Goal: Task Accomplishment & Management: Manage account settings

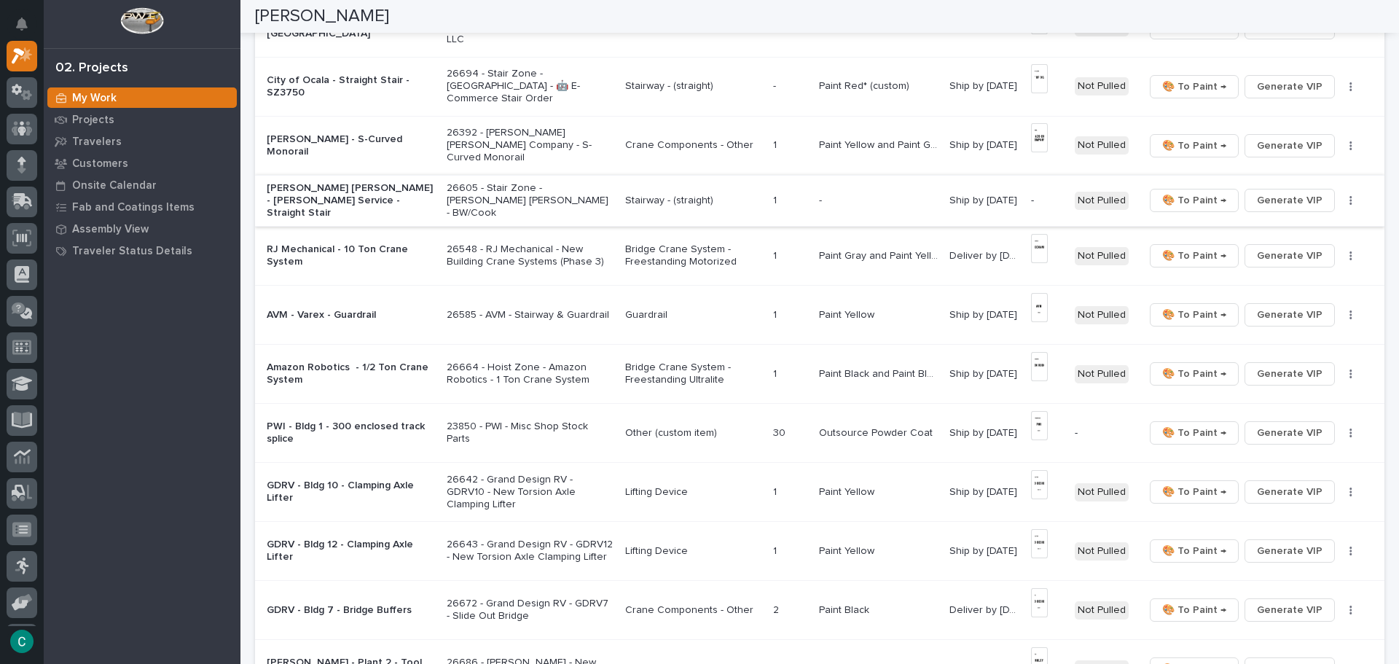
click at [1262, 195] on span "Generate VIP" at bounding box center [1290, 200] width 66 height 17
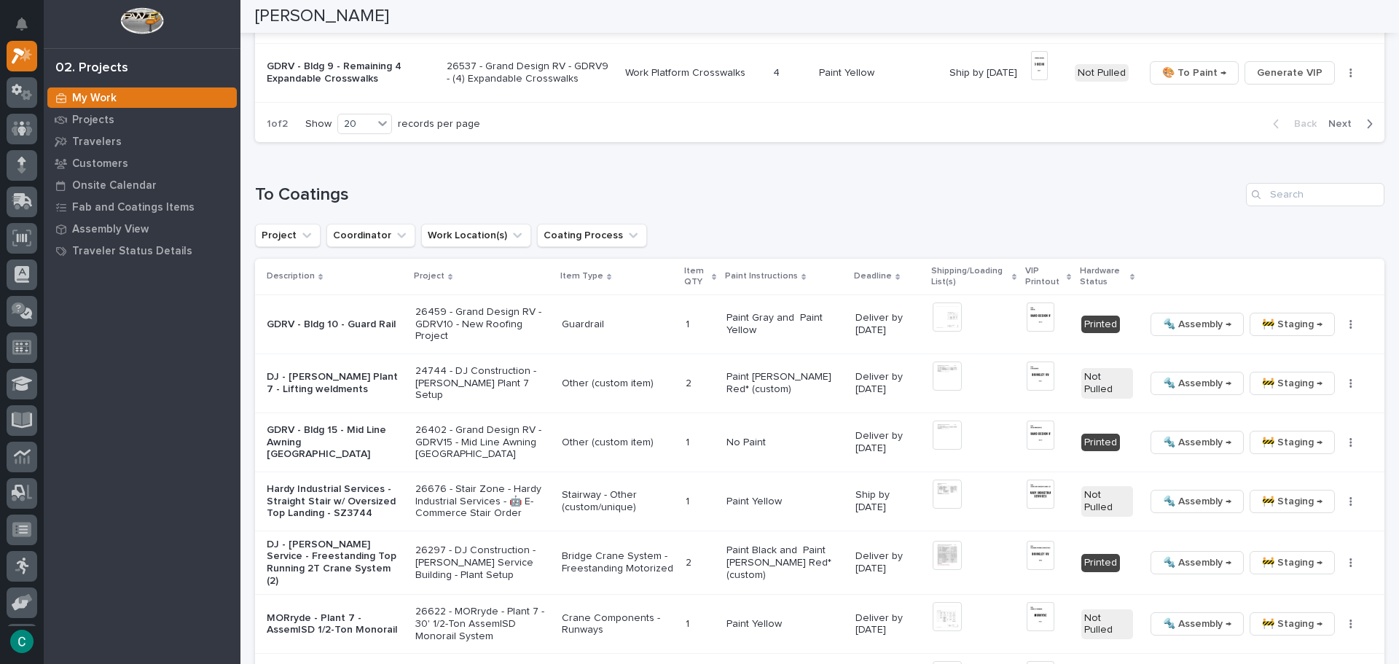
scroll to position [1317, 0]
click at [1038, 308] on img at bounding box center [1041, 316] width 28 height 29
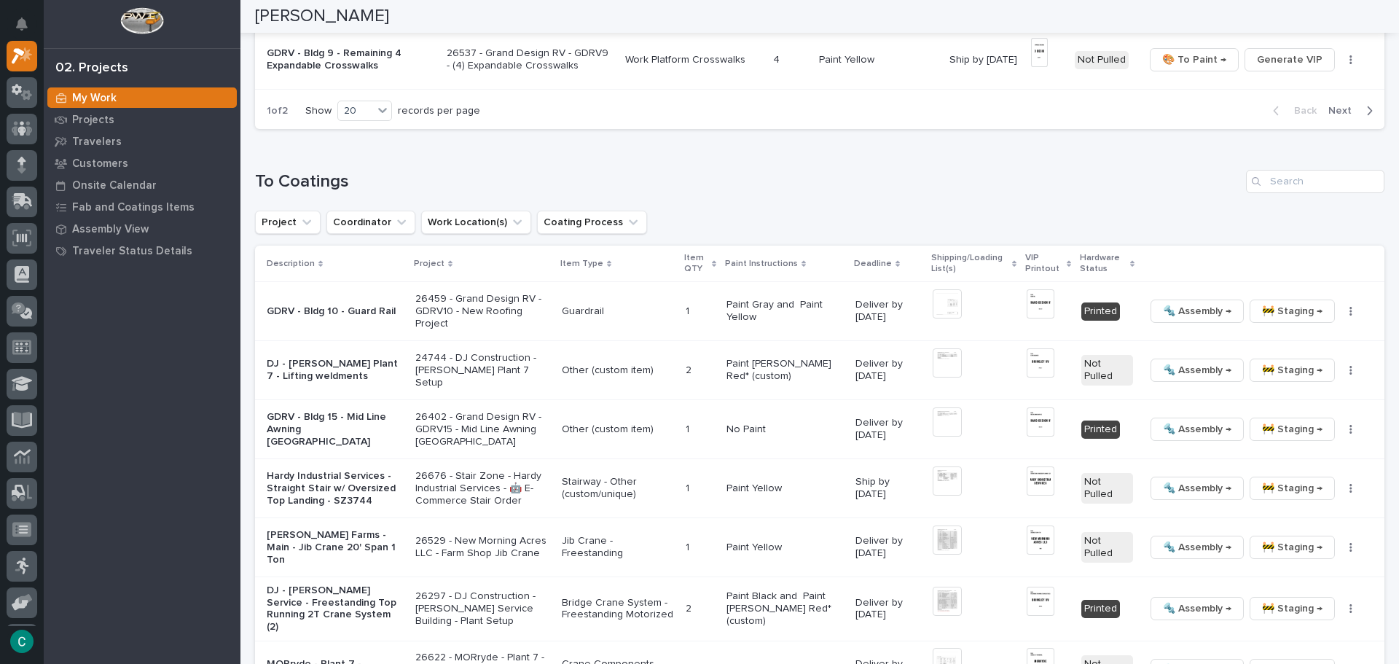
scroll to position [1346, 0]
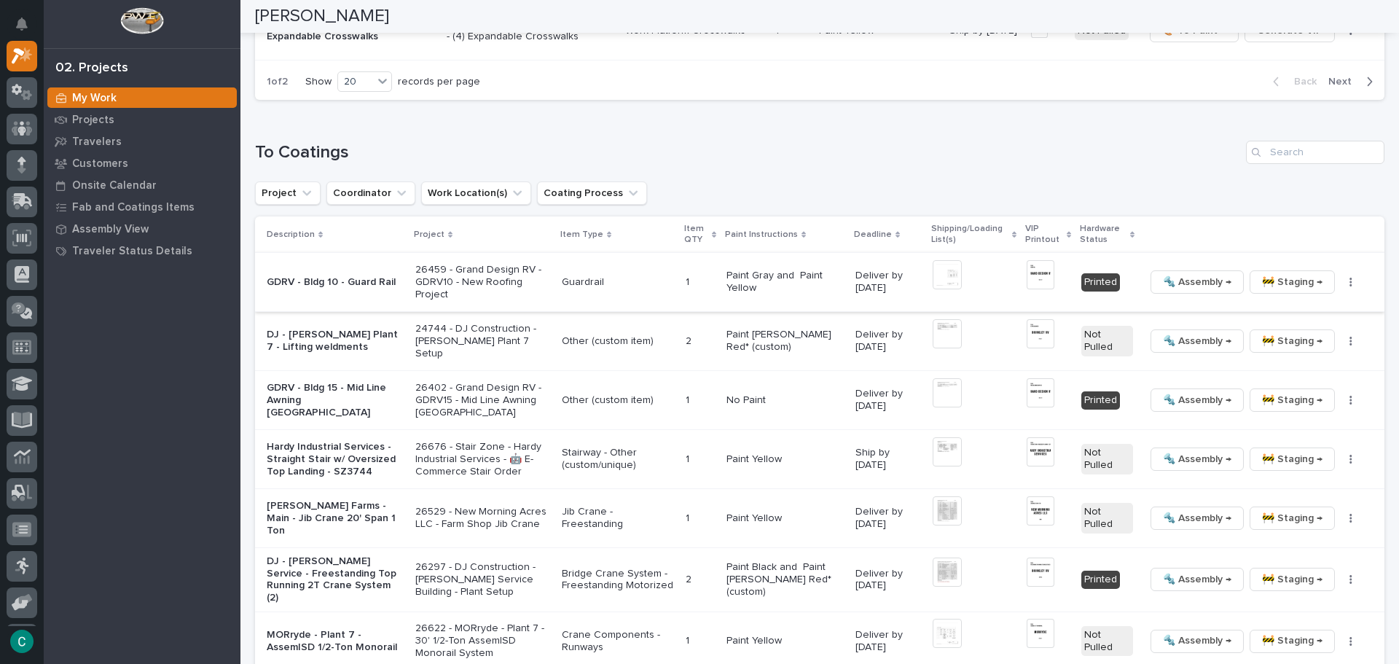
click at [1262, 284] on span "🚧 Staging →" at bounding box center [1292, 281] width 60 height 17
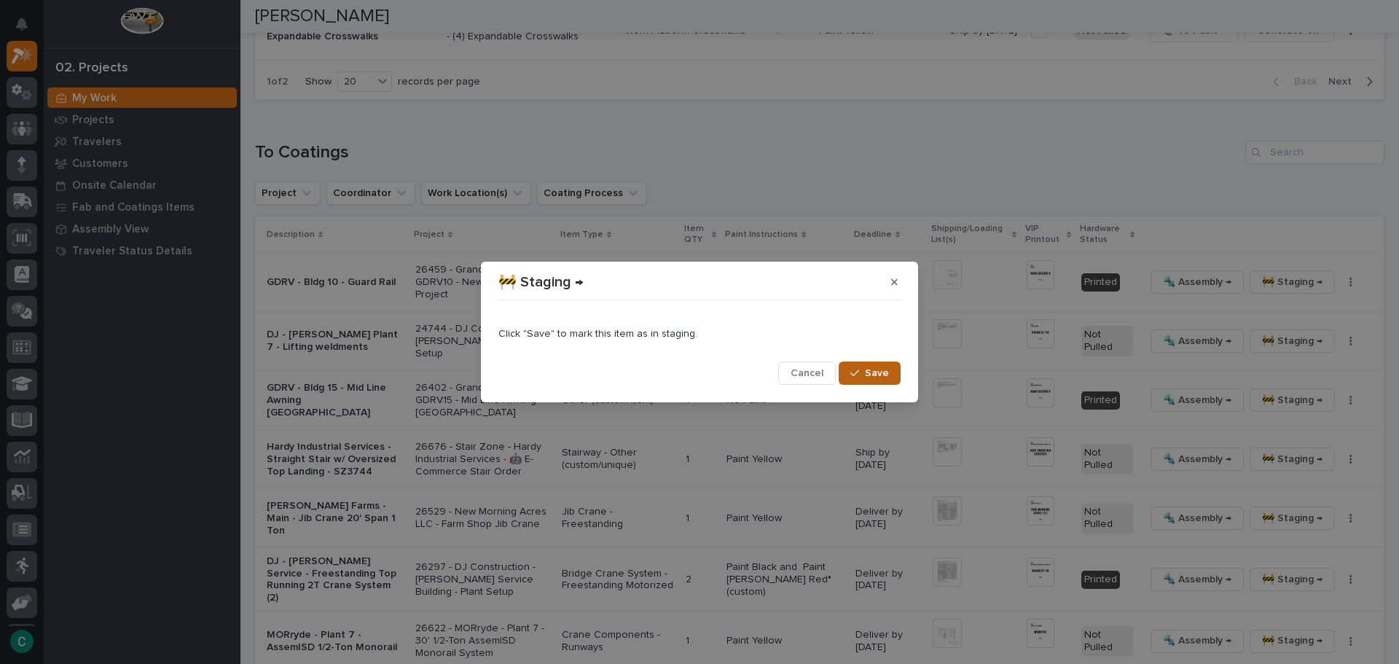
click at [868, 370] on span "Save" at bounding box center [877, 373] width 24 height 13
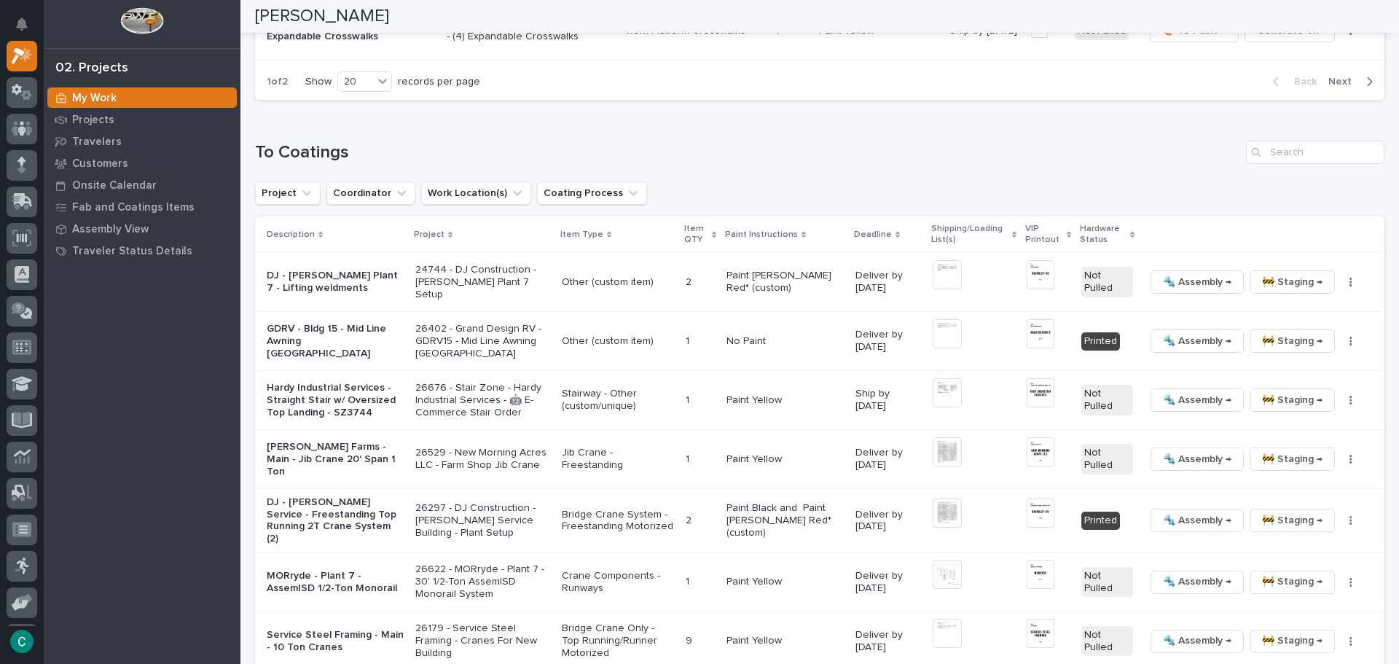
scroll to position [1317, 0]
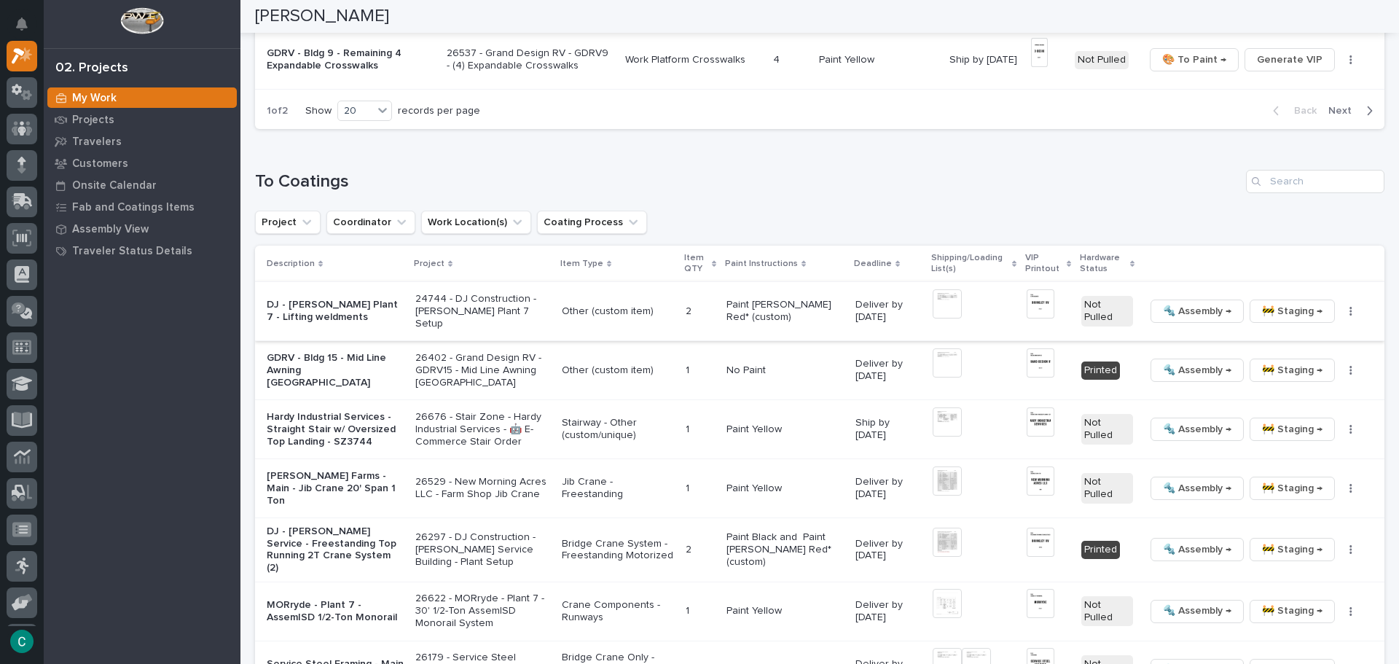
click at [1262, 313] on span "🚧 Staging →" at bounding box center [1292, 310] width 60 height 17
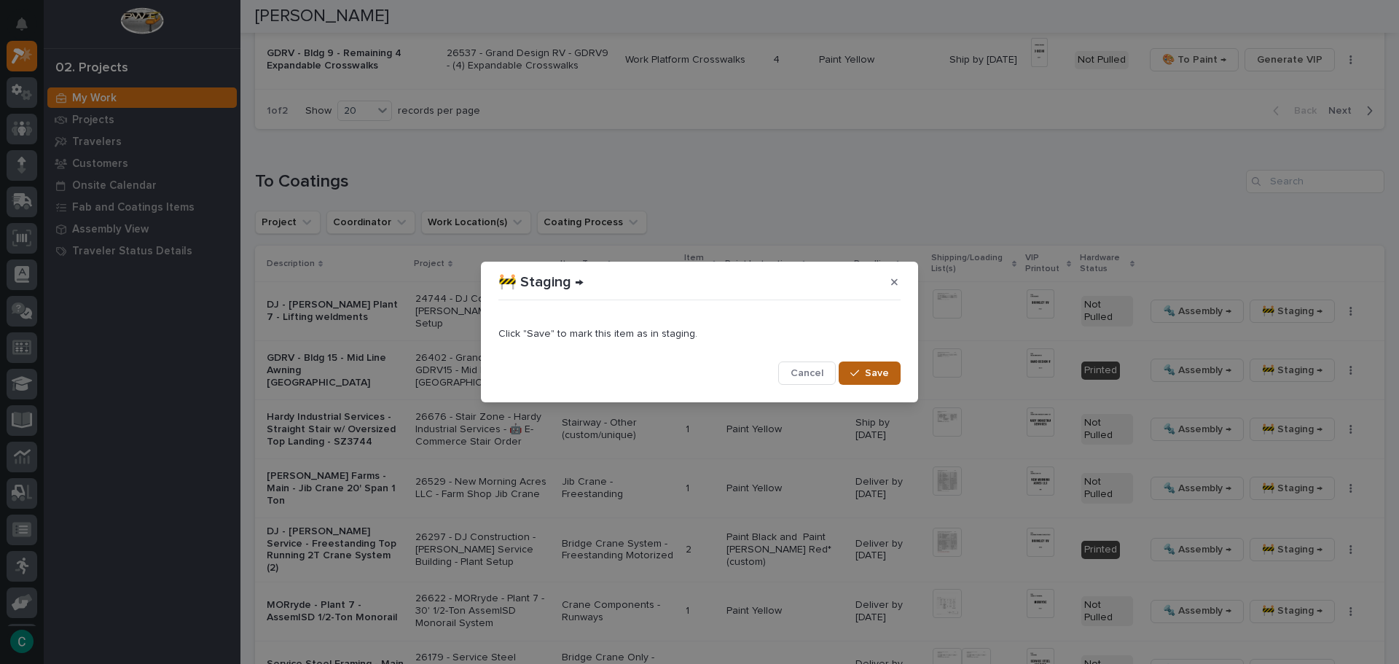
click at [891, 380] on button "Save" at bounding box center [870, 373] width 62 height 23
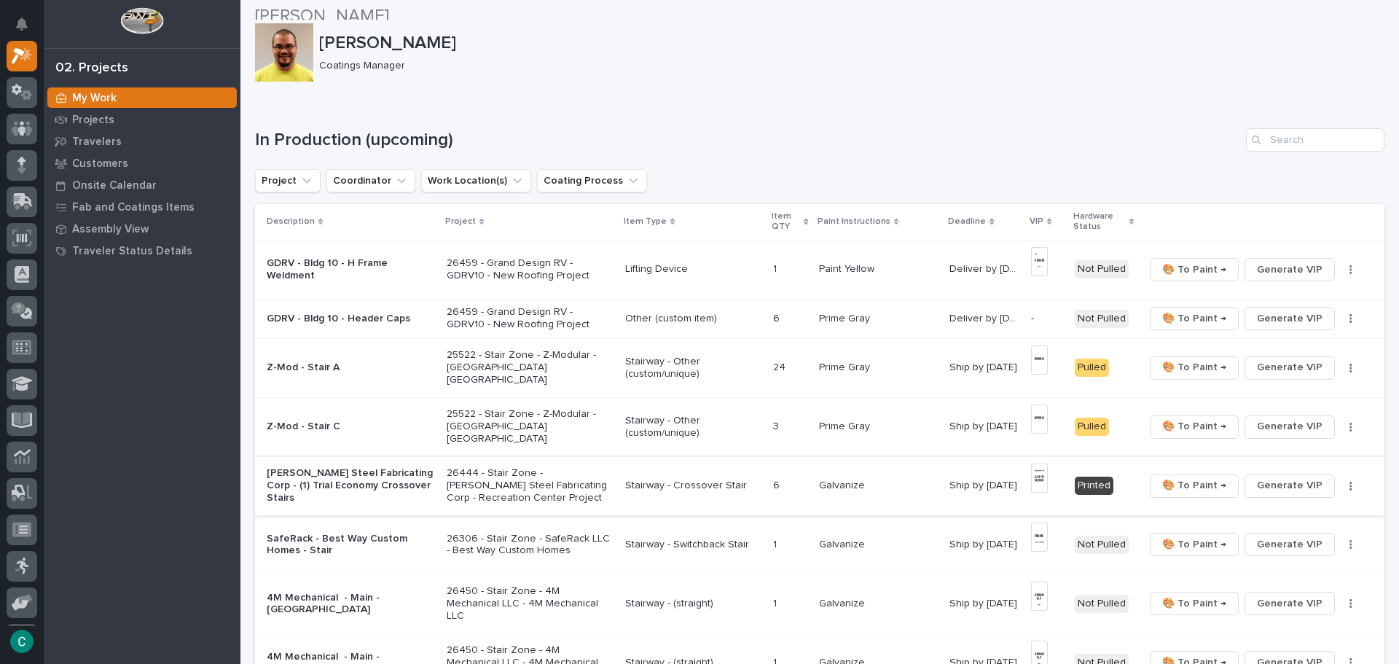
scroll to position [0, 0]
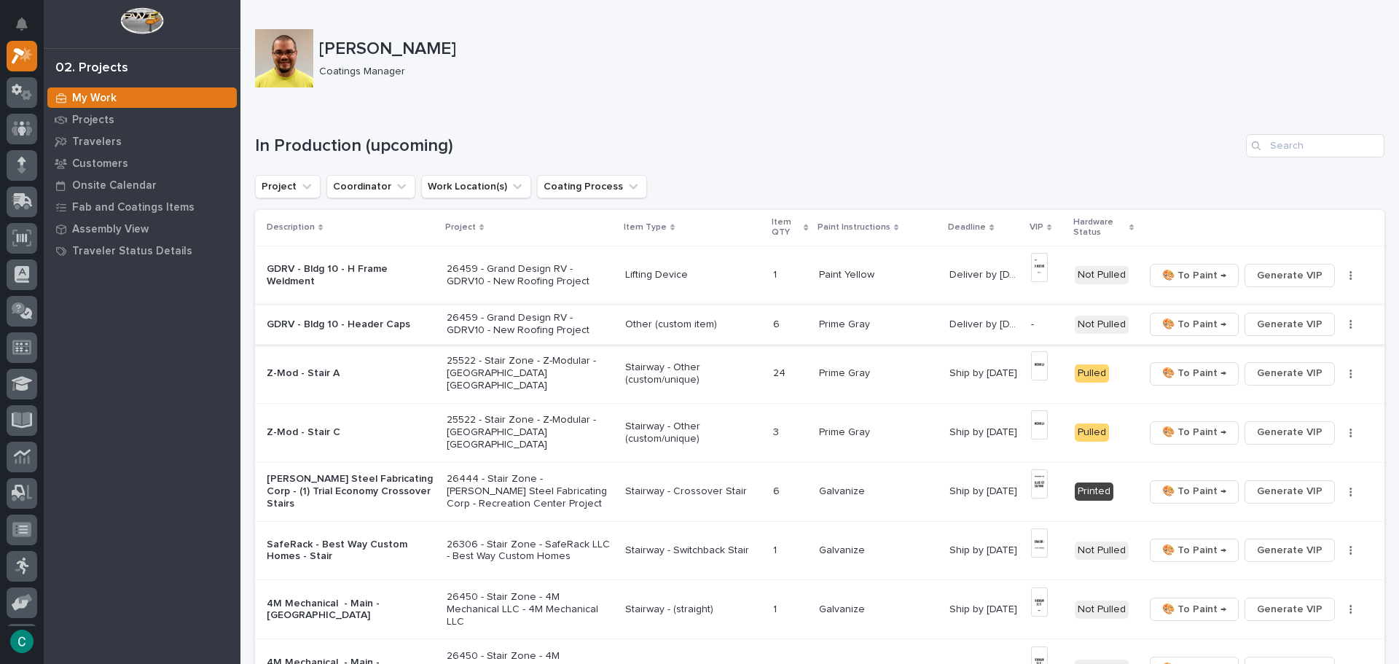
click at [1259, 322] on span "Generate VIP" at bounding box center [1290, 324] width 66 height 17
click at [663, 321] on p "Other (custom item)" at bounding box center [693, 325] width 137 height 12
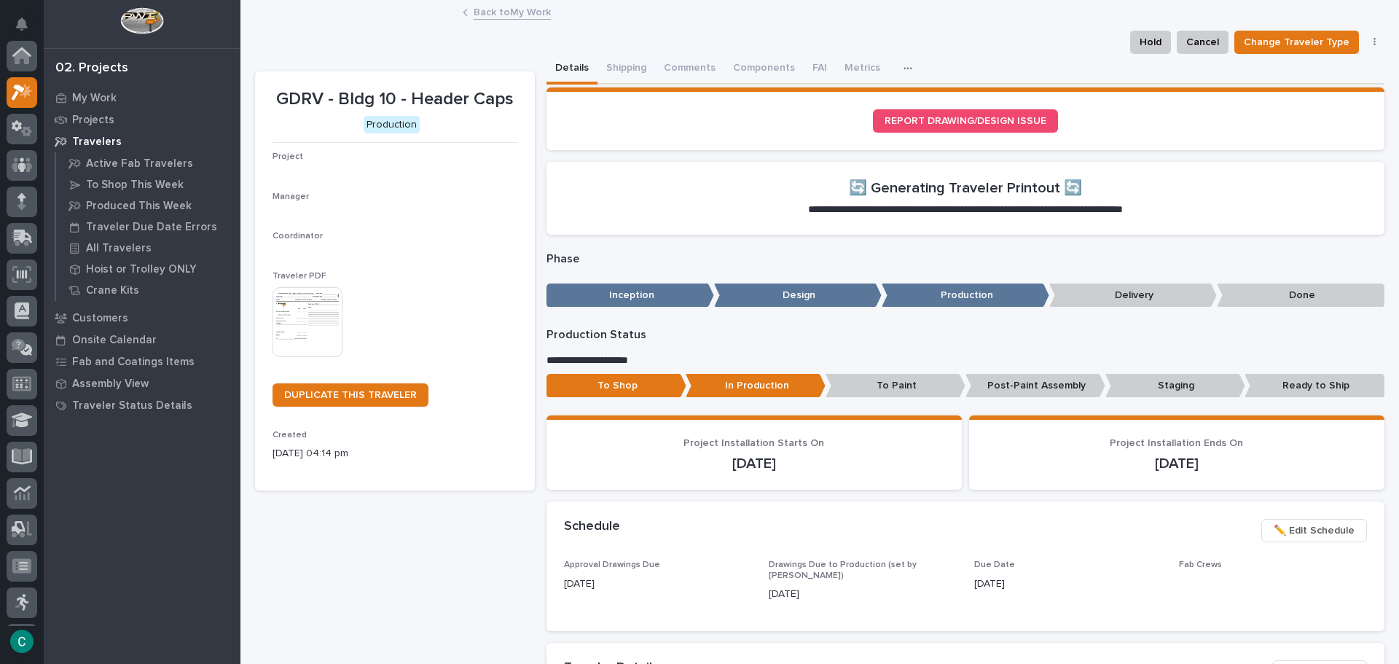
scroll to position [36, 0]
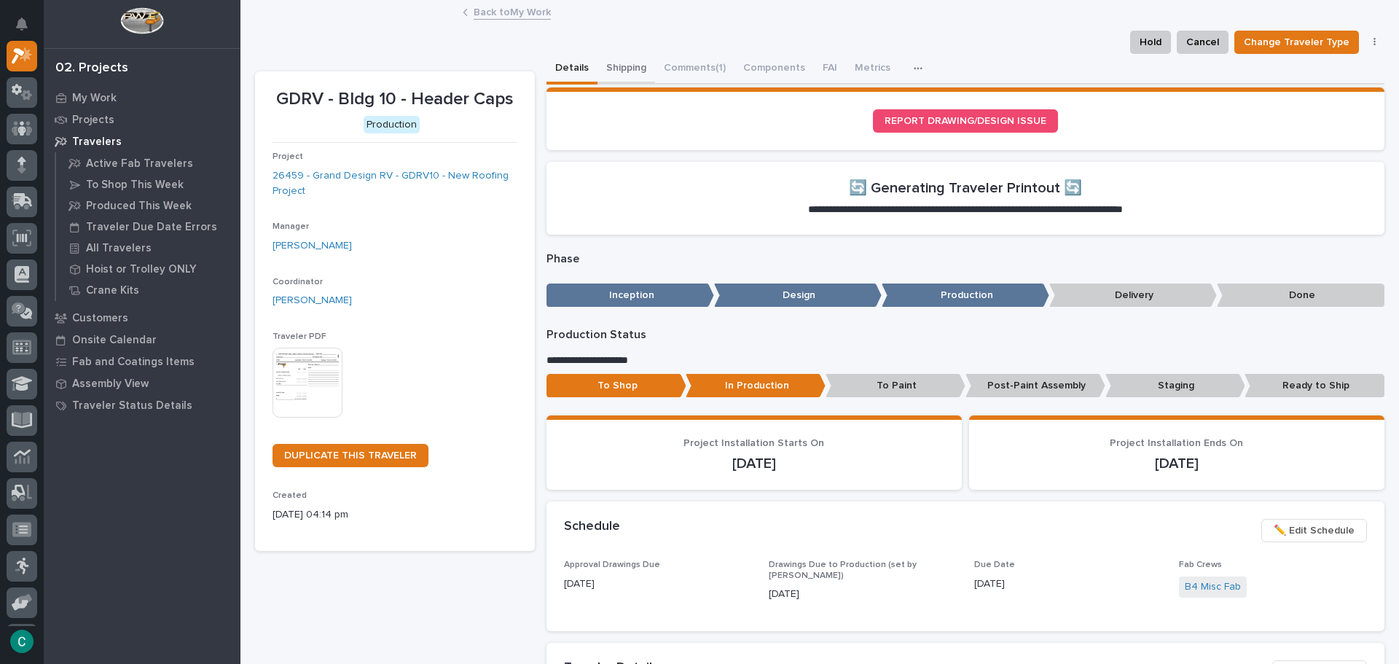
click at [631, 67] on button "Shipping" at bounding box center [627, 69] width 58 height 31
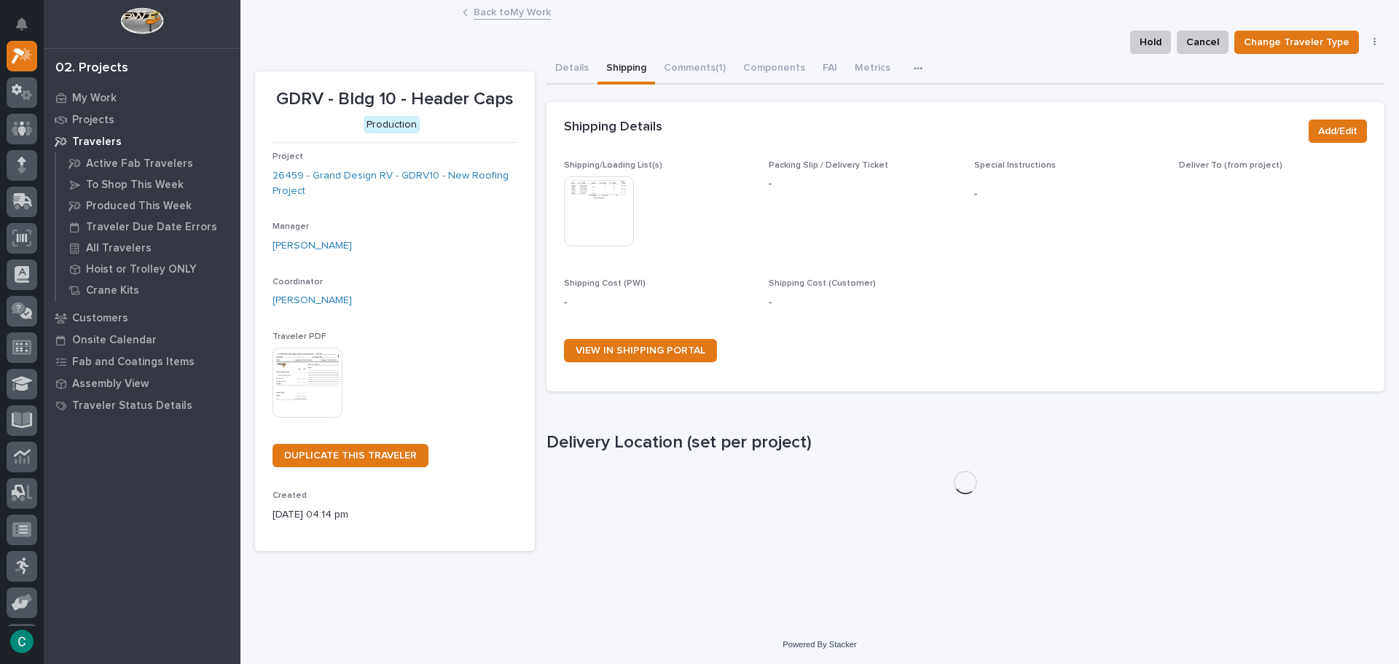
click at [591, 211] on img at bounding box center [599, 211] width 70 height 70
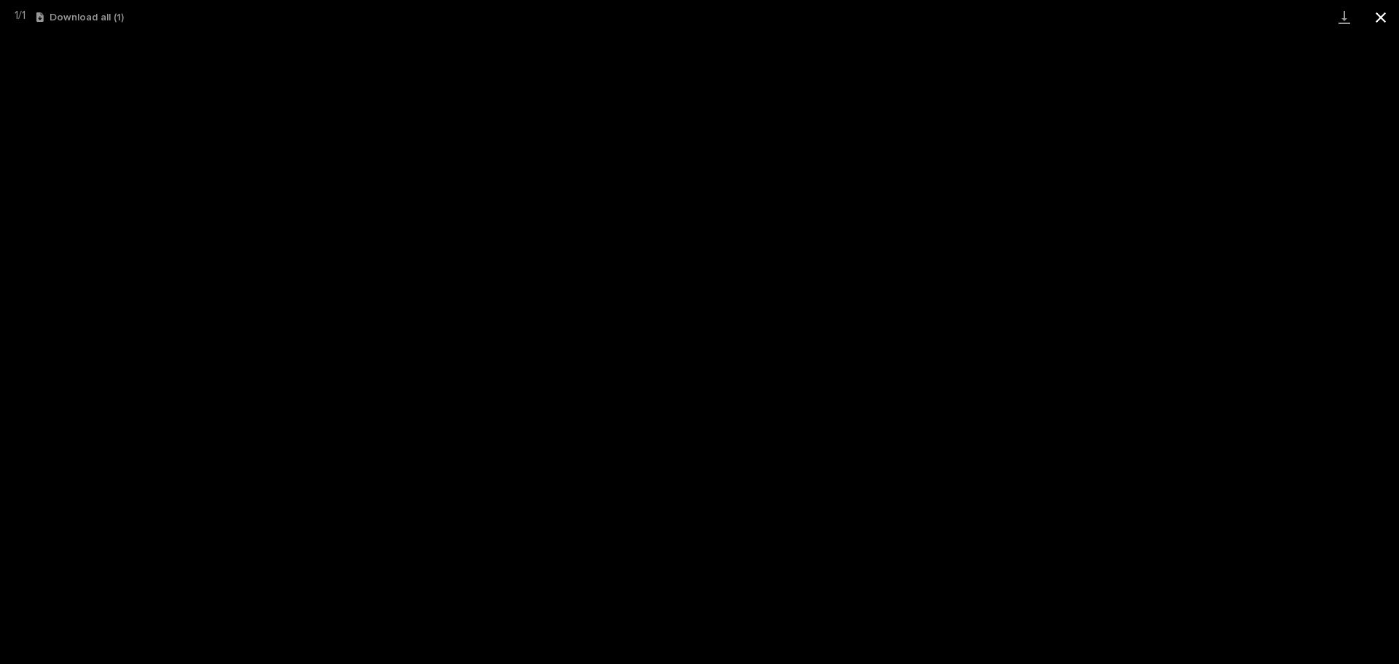
click at [1382, 18] on button "Close gallery" at bounding box center [1381, 17] width 36 height 34
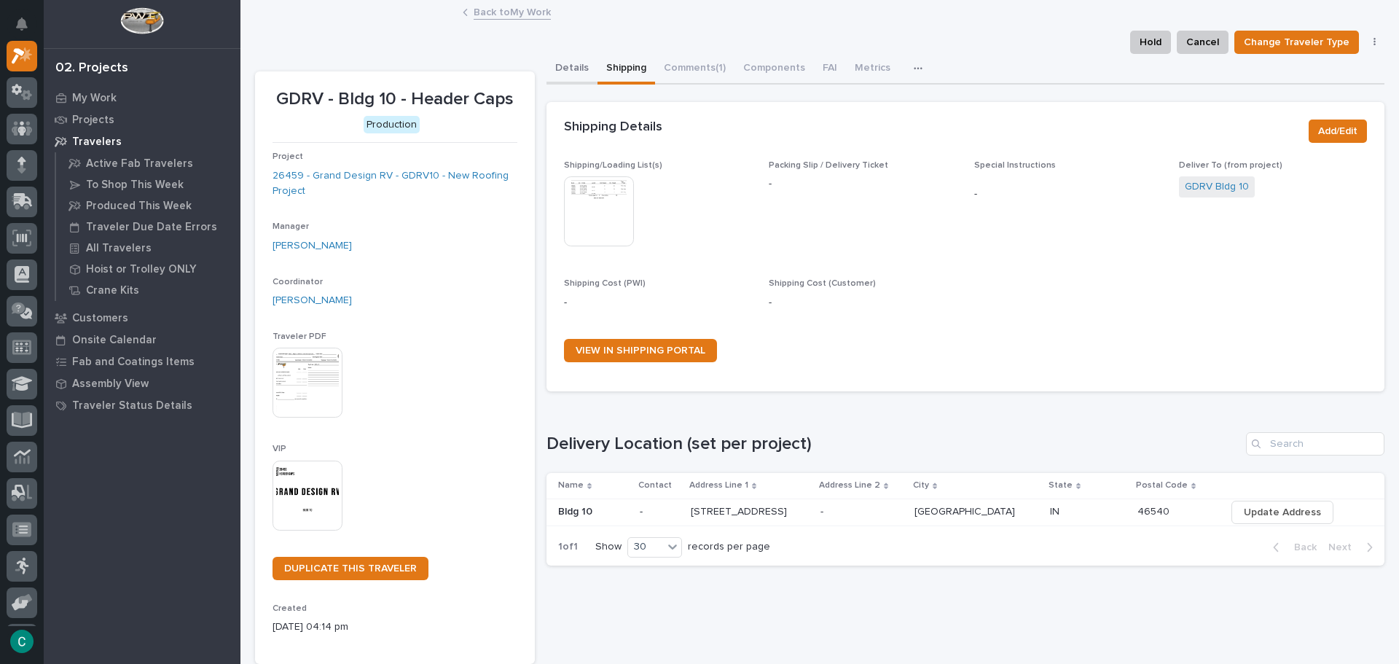
click at [560, 63] on button "Details" at bounding box center [572, 69] width 51 height 31
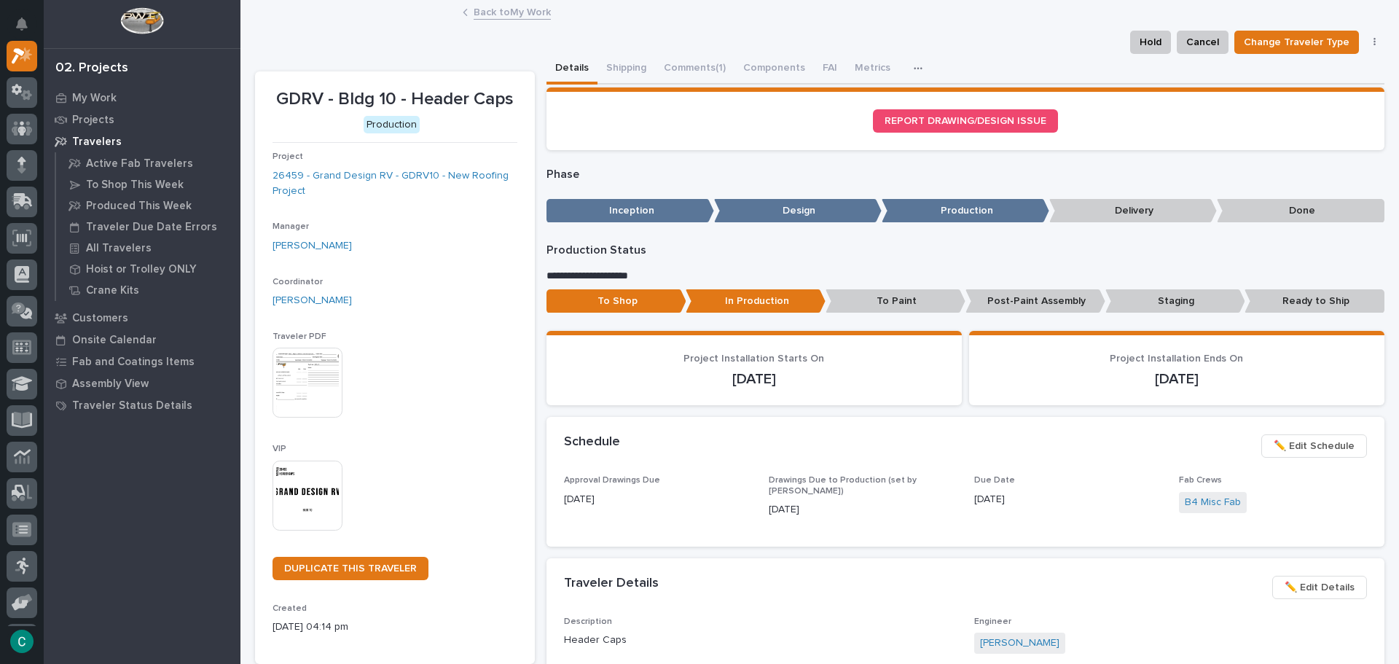
click at [1143, 305] on p "Staging" at bounding box center [1176, 301] width 140 height 24
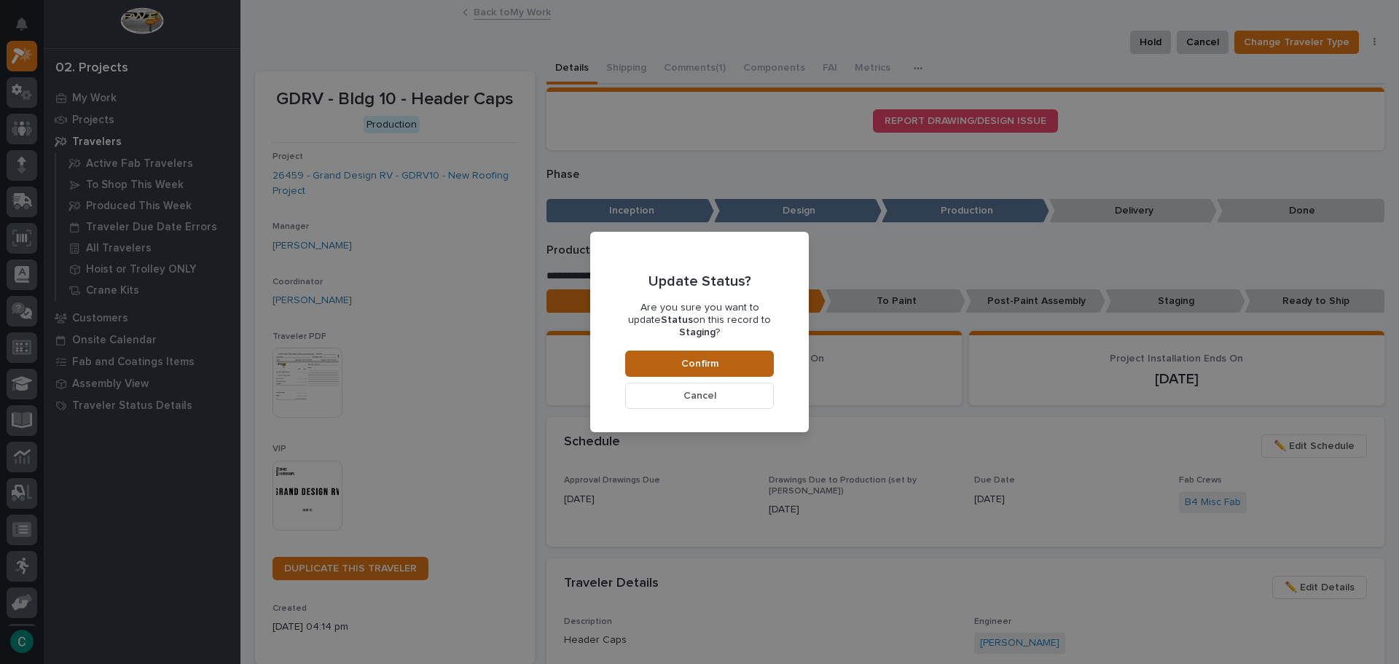
click at [665, 359] on button "Confirm" at bounding box center [699, 364] width 149 height 26
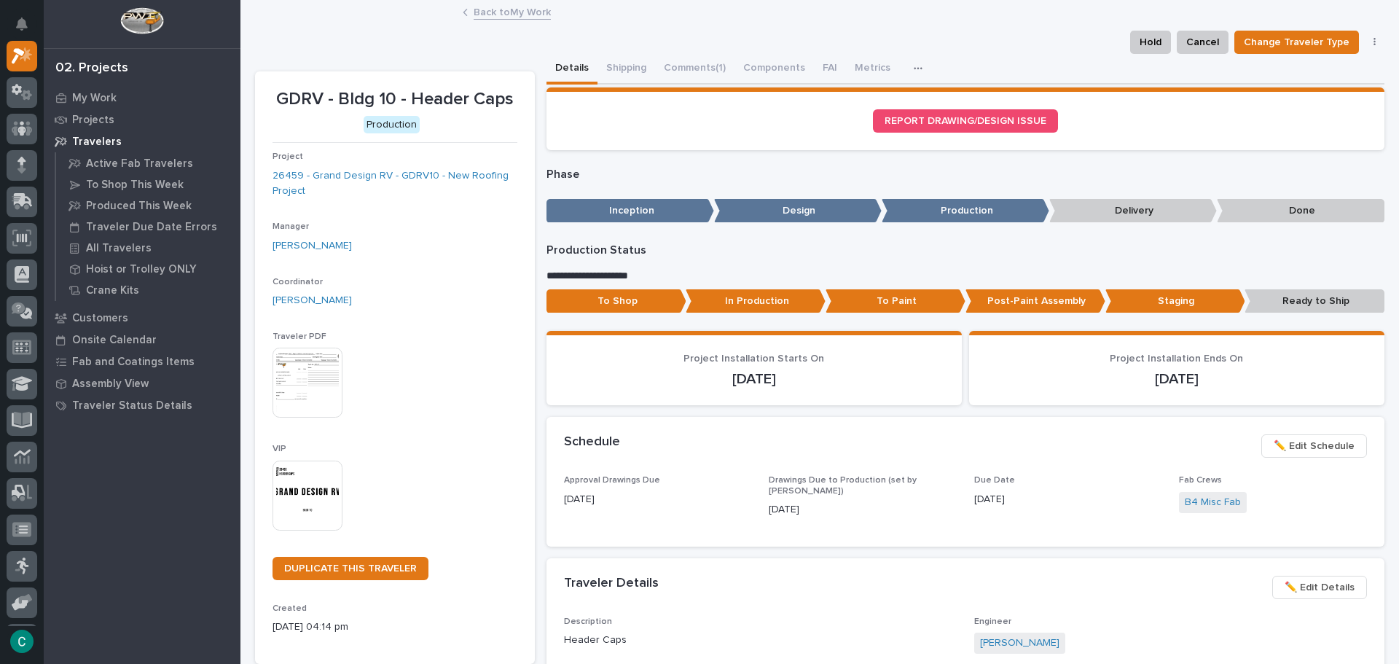
click at [491, 9] on link "Back to My Work" at bounding box center [512, 11] width 77 height 17
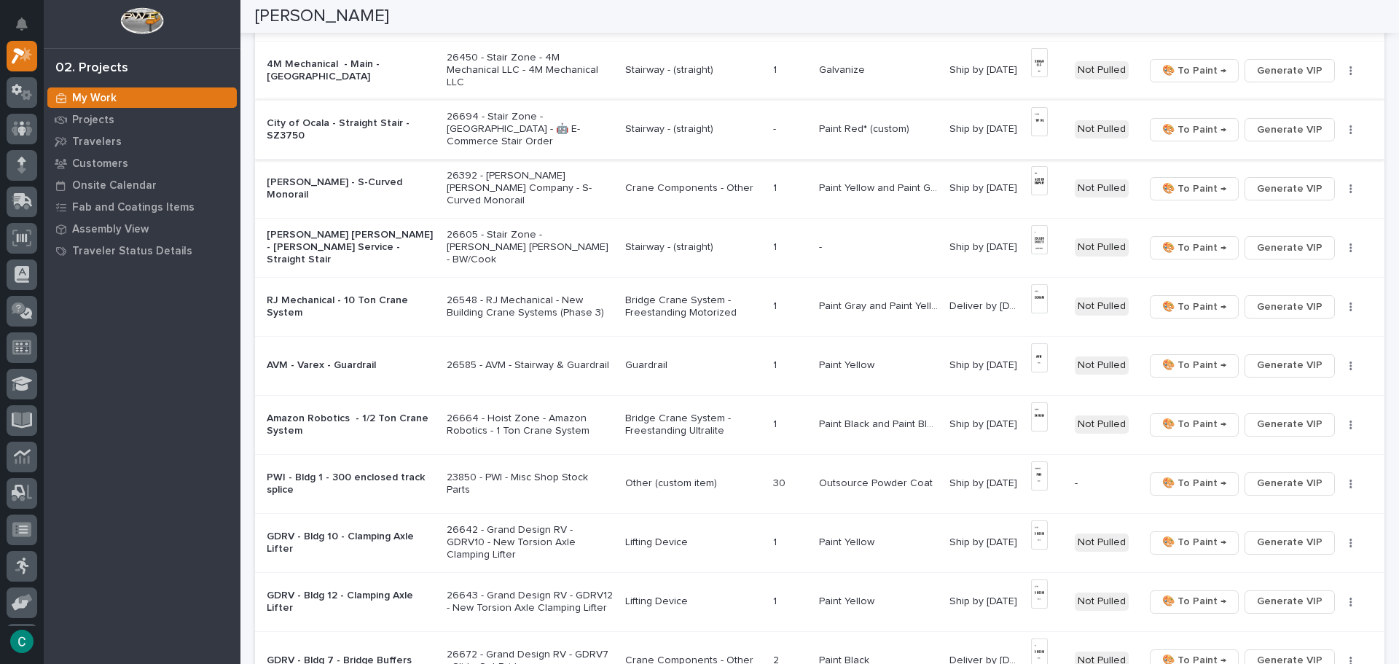
scroll to position [583, 0]
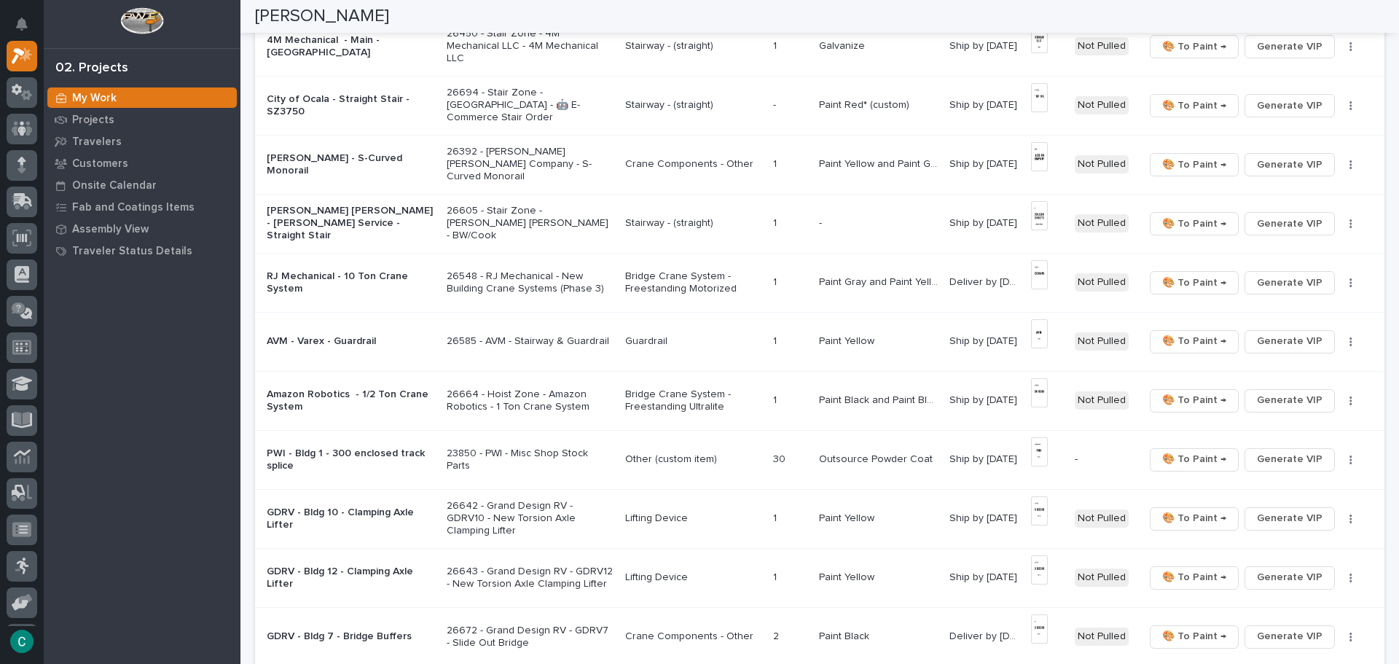
click at [668, 216] on div "Stairway - (straight)" at bounding box center [693, 221] width 137 height 15
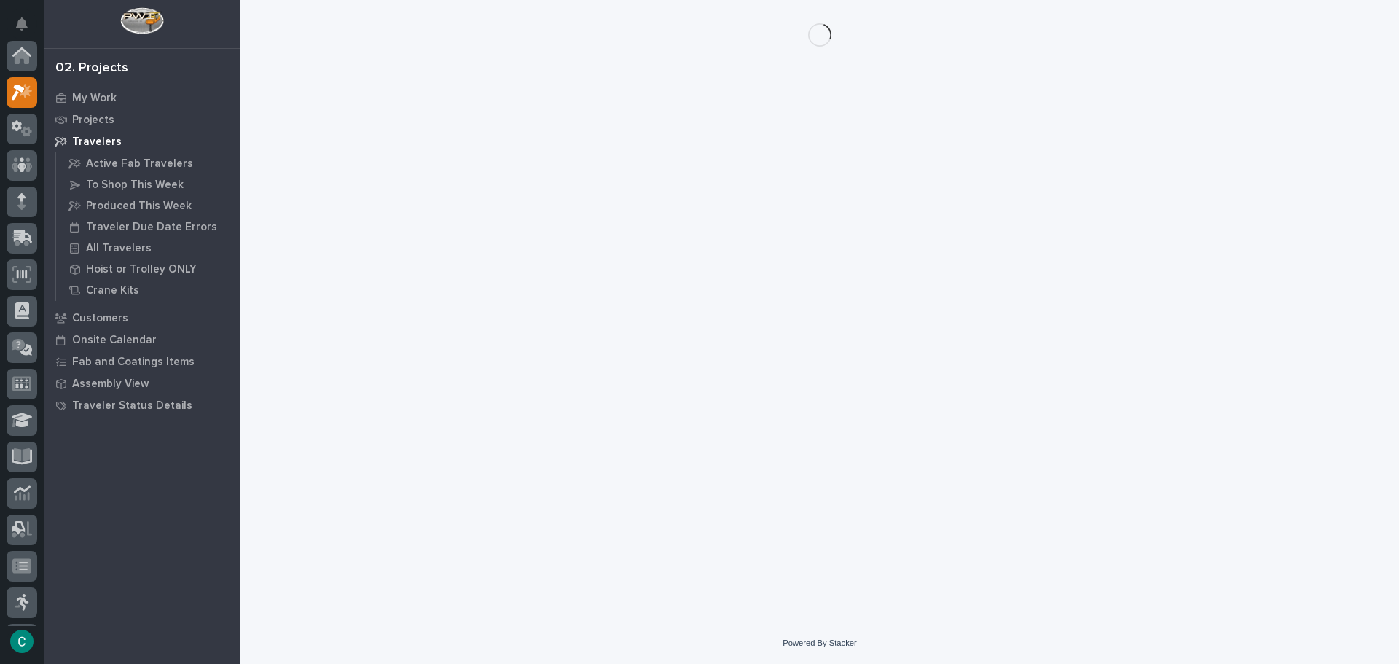
scroll to position [36, 0]
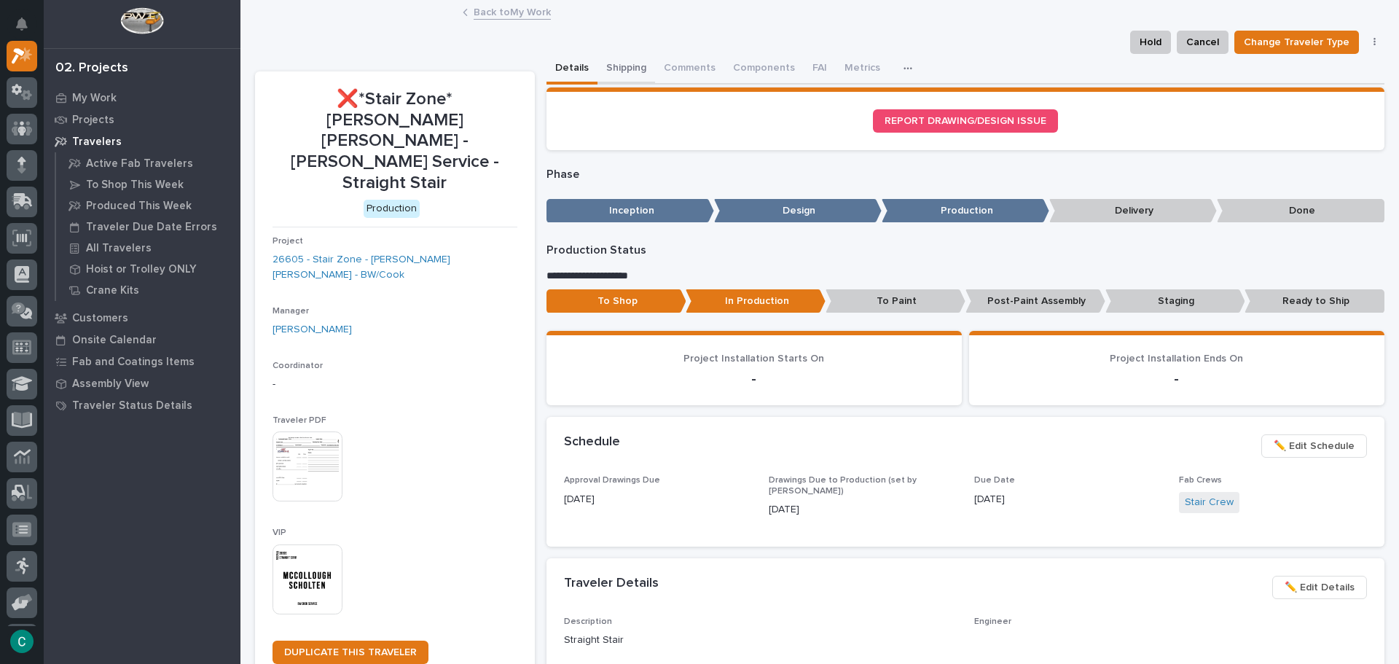
click at [621, 67] on button "Shipping" at bounding box center [627, 69] width 58 height 31
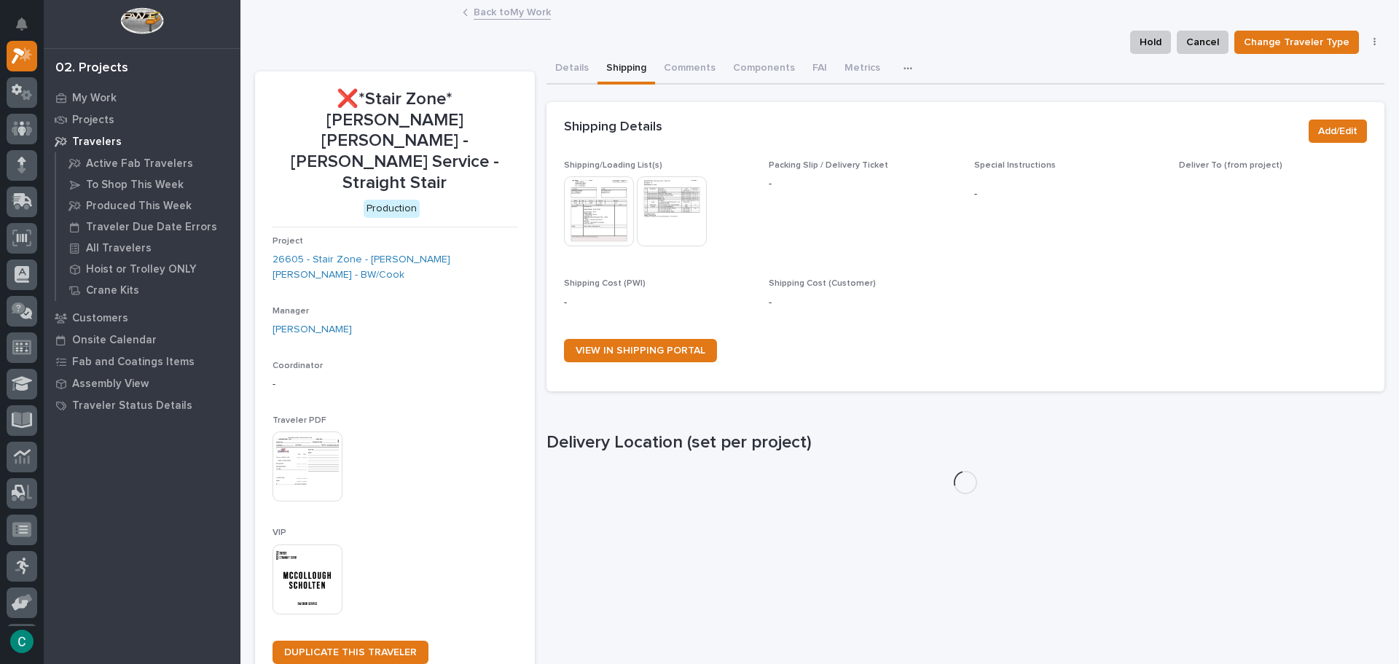
click at [593, 230] on img at bounding box center [599, 211] width 70 height 70
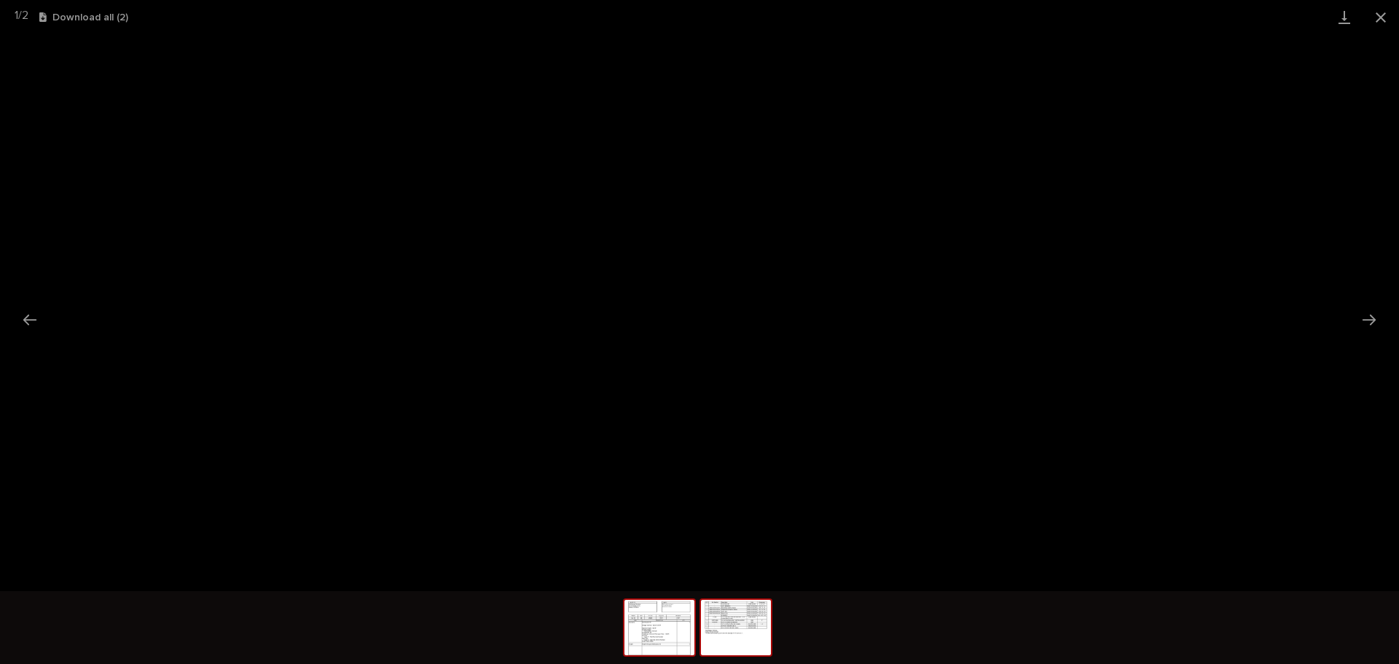
click at [744, 638] on img at bounding box center [736, 627] width 70 height 55
click at [1378, 15] on button "Close gallery" at bounding box center [1381, 17] width 36 height 34
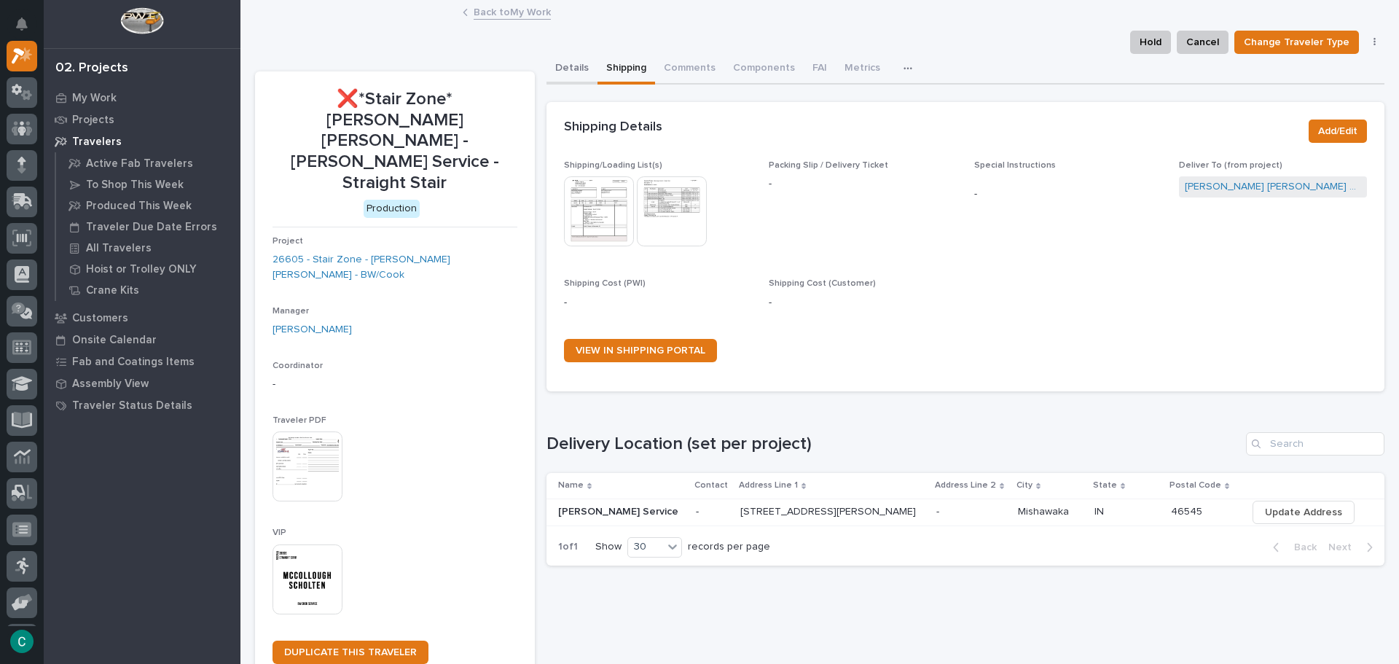
click at [582, 65] on button "Details" at bounding box center [572, 69] width 51 height 31
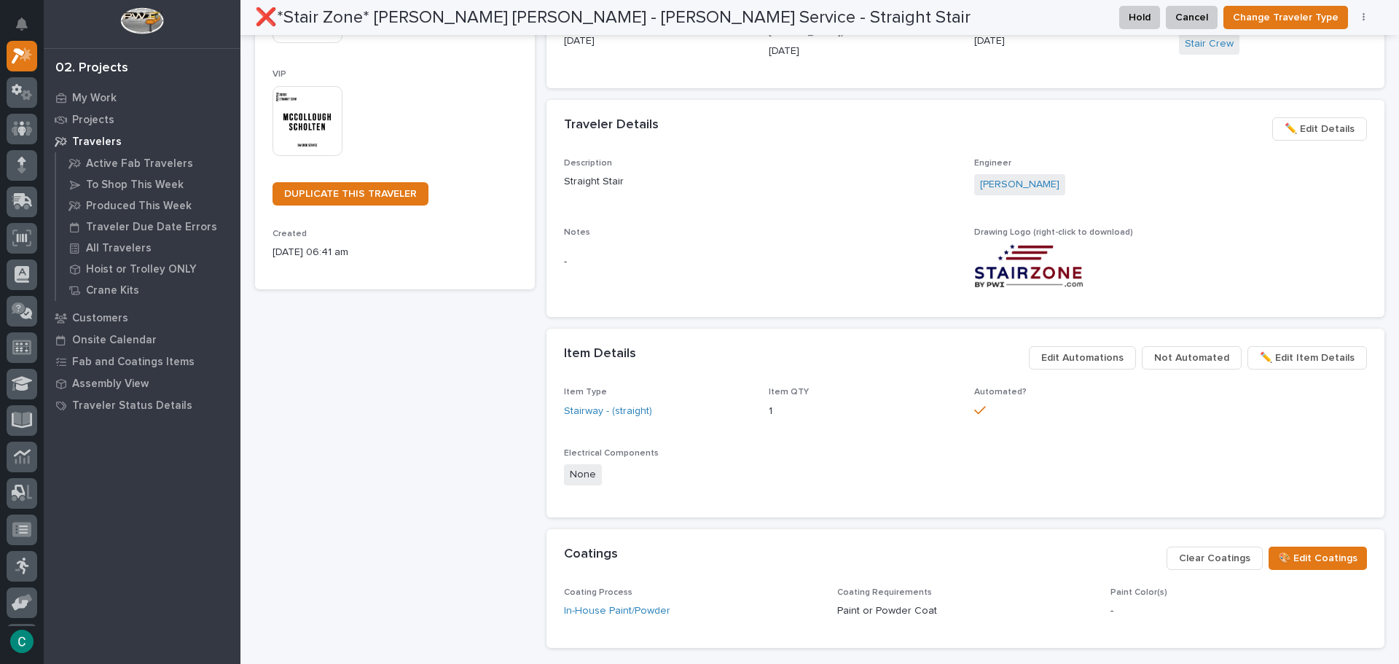
scroll to position [583, 0]
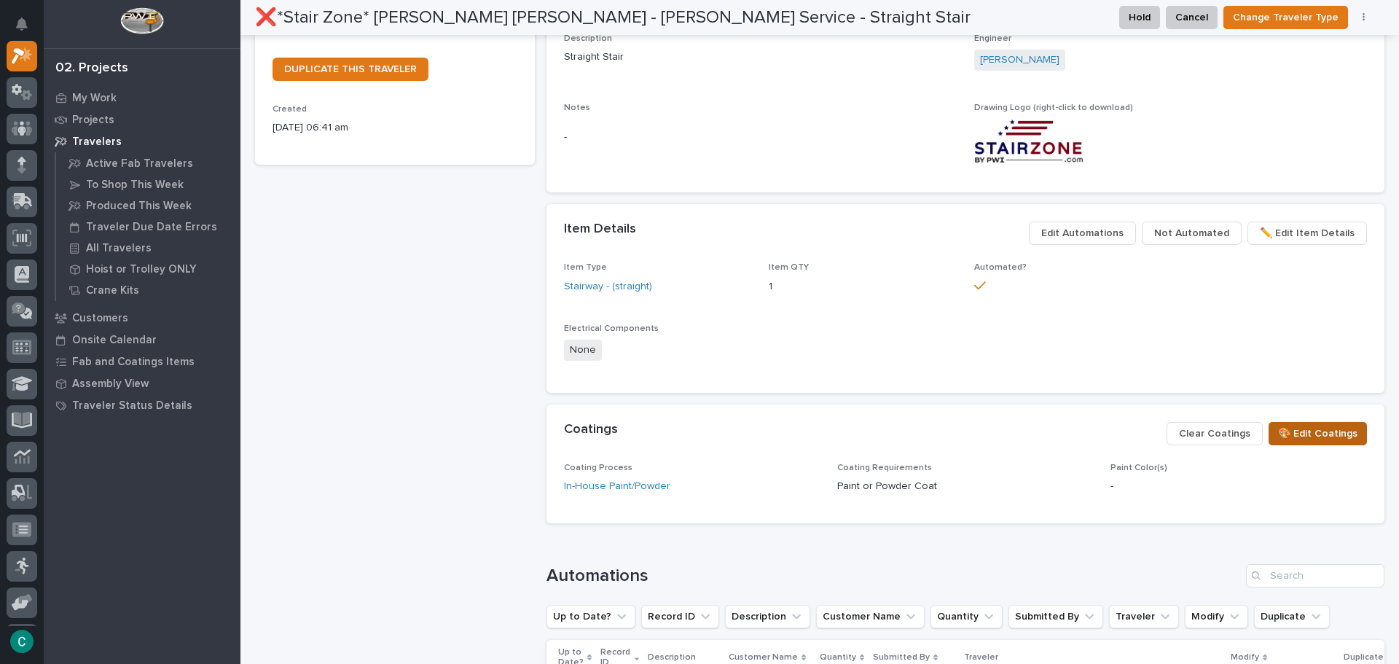
click at [1290, 435] on span "🎨 Edit Coatings" at bounding box center [1317, 433] width 79 height 17
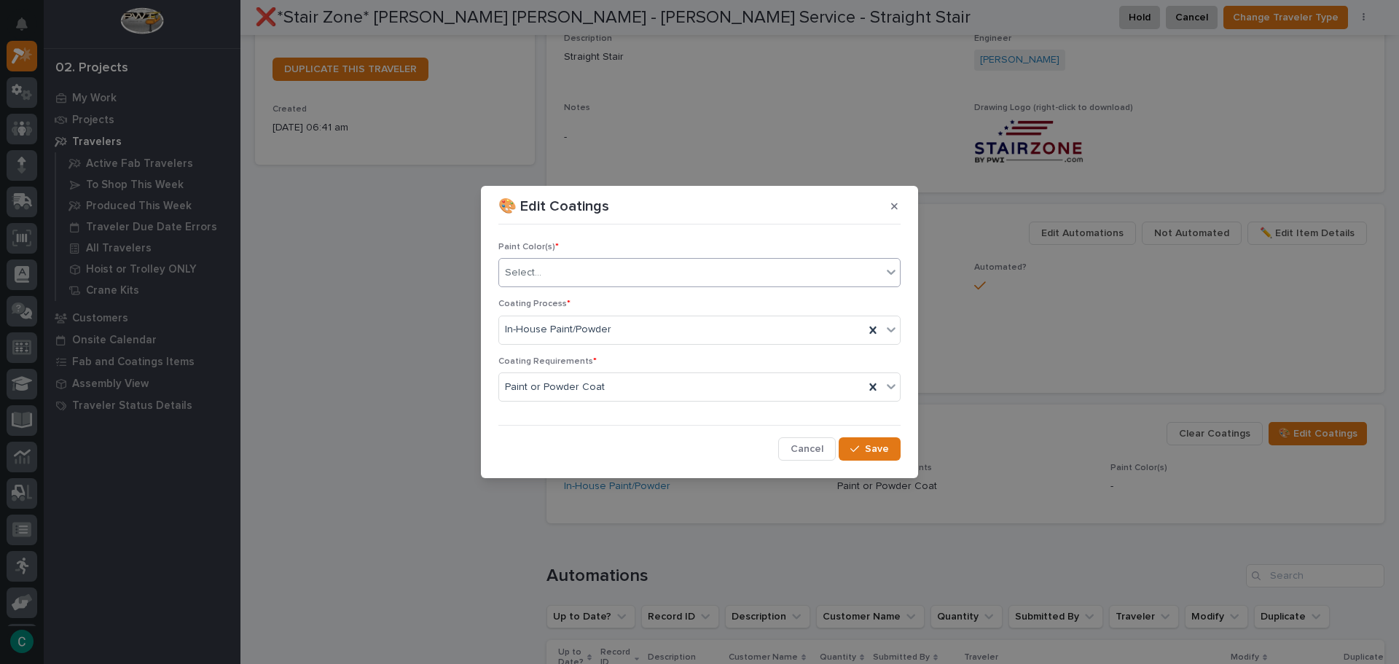
click at [704, 278] on div "Select..." at bounding box center [690, 273] width 383 height 24
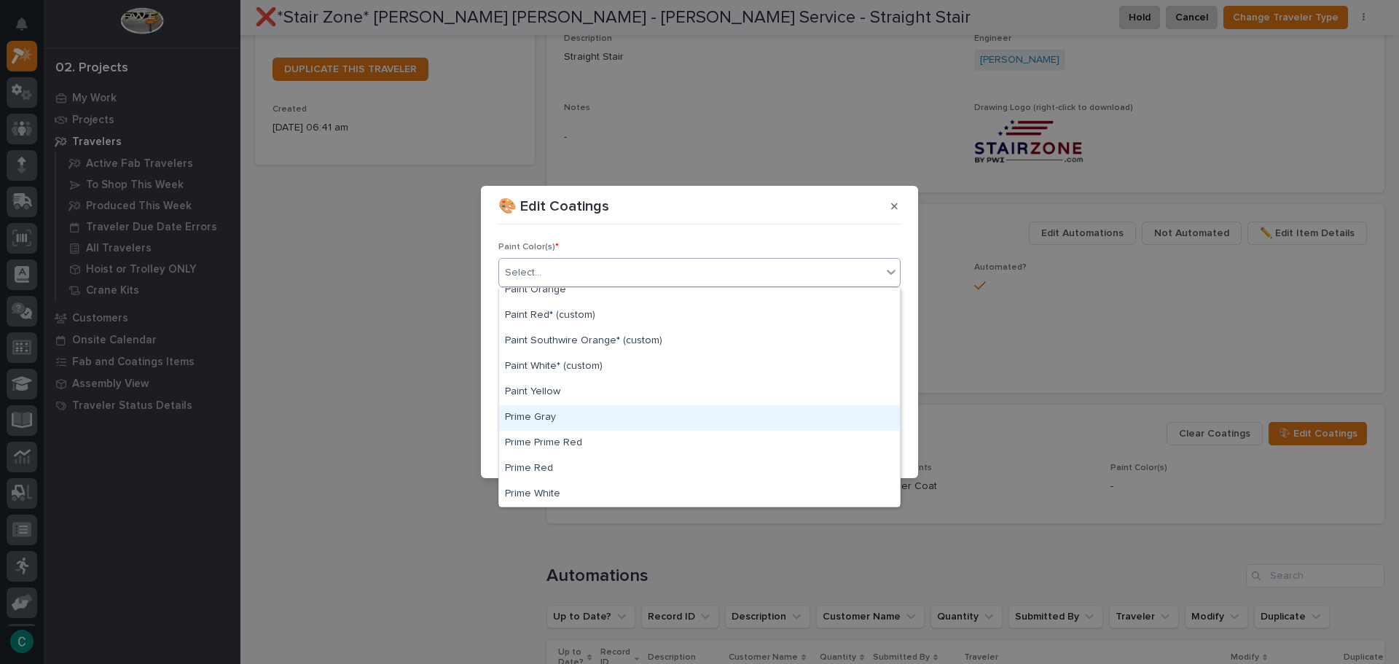
scroll to position [364, 0]
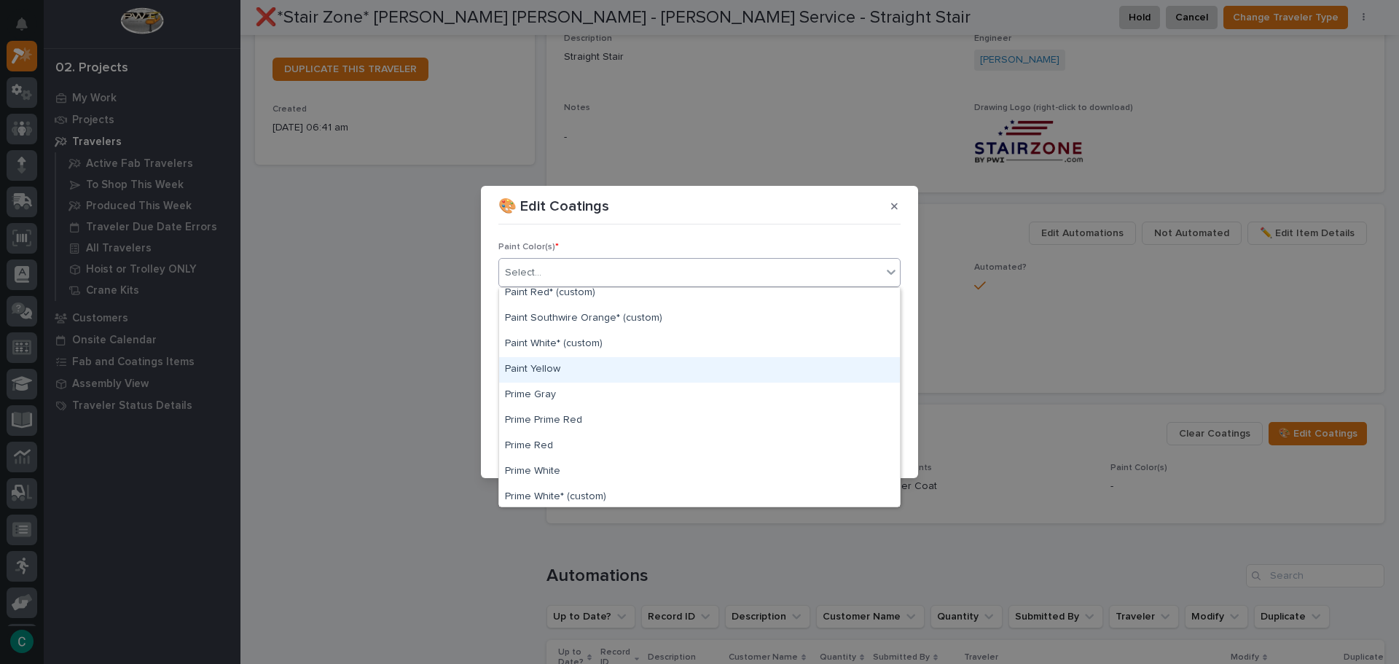
click at [625, 367] on div "Paint Yellow" at bounding box center [699, 370] width 401 height 26
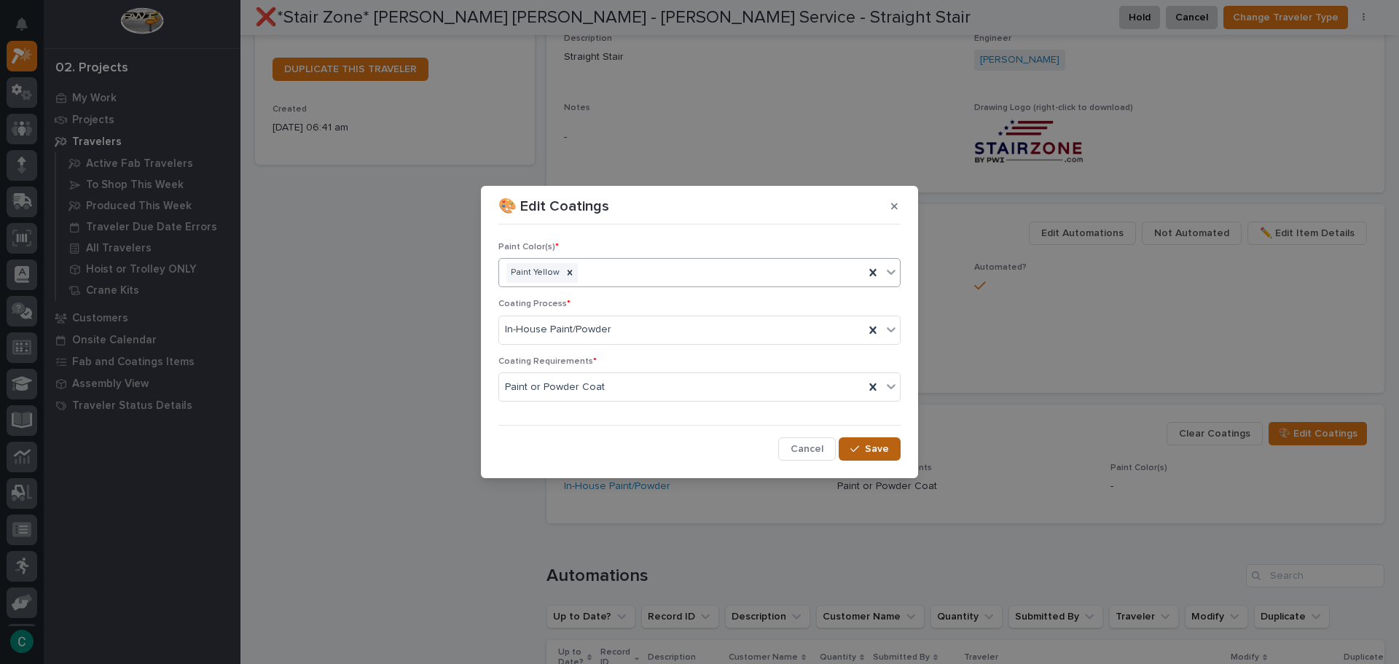
click at [856, 453] on icon "button" at bounding box center [855, 449] width 9 height 10
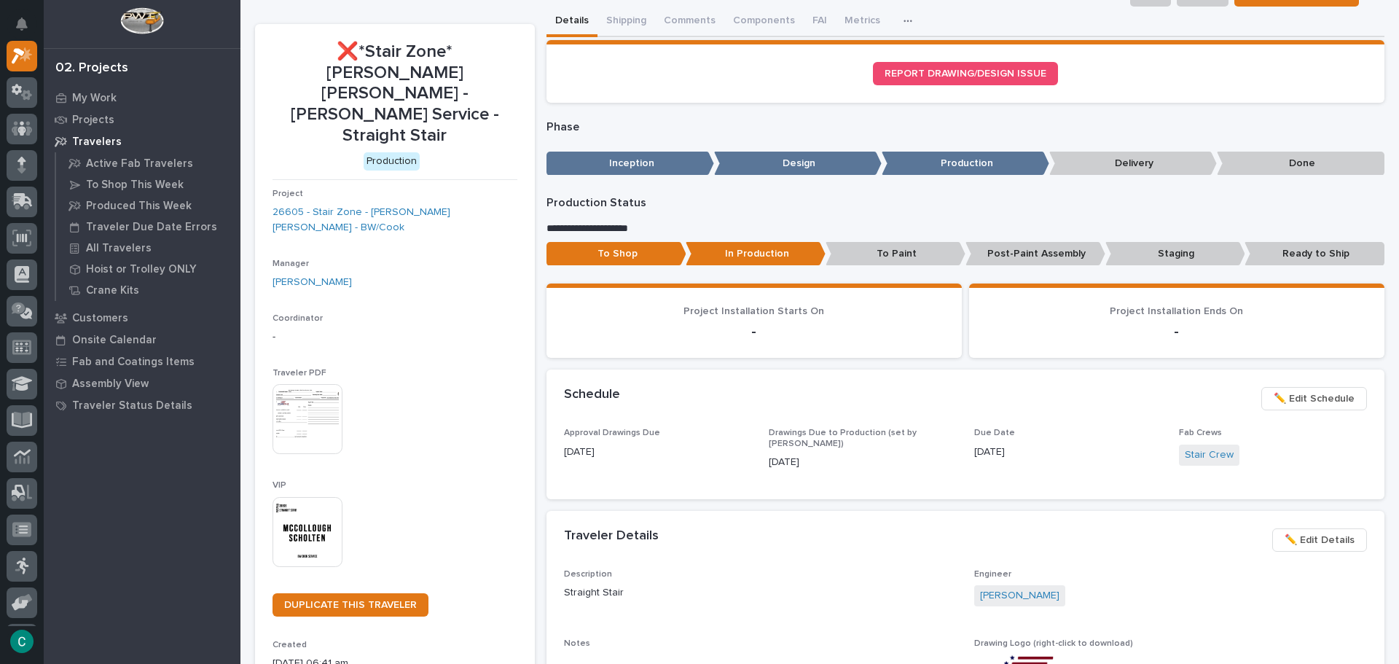
scroll to position [0, 0]
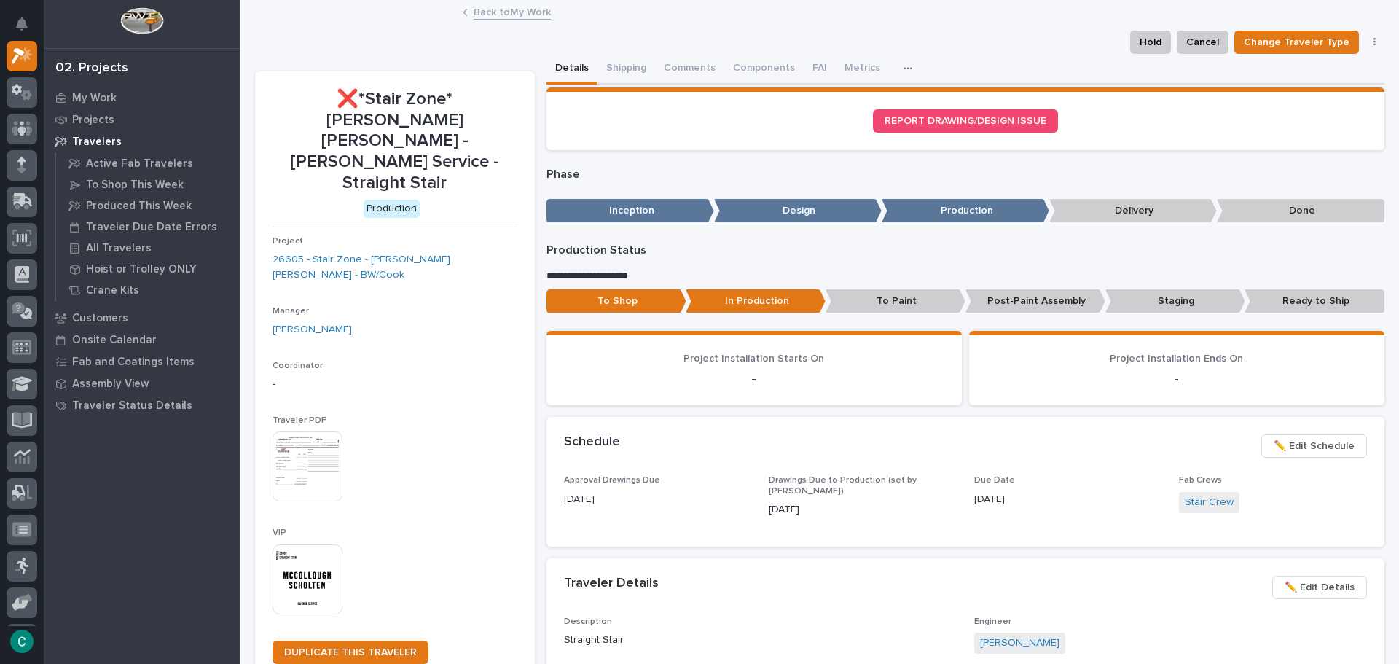
click at [526, 14] on link "Back to My Work" at bounding box center [512, 11] width 77 height 17
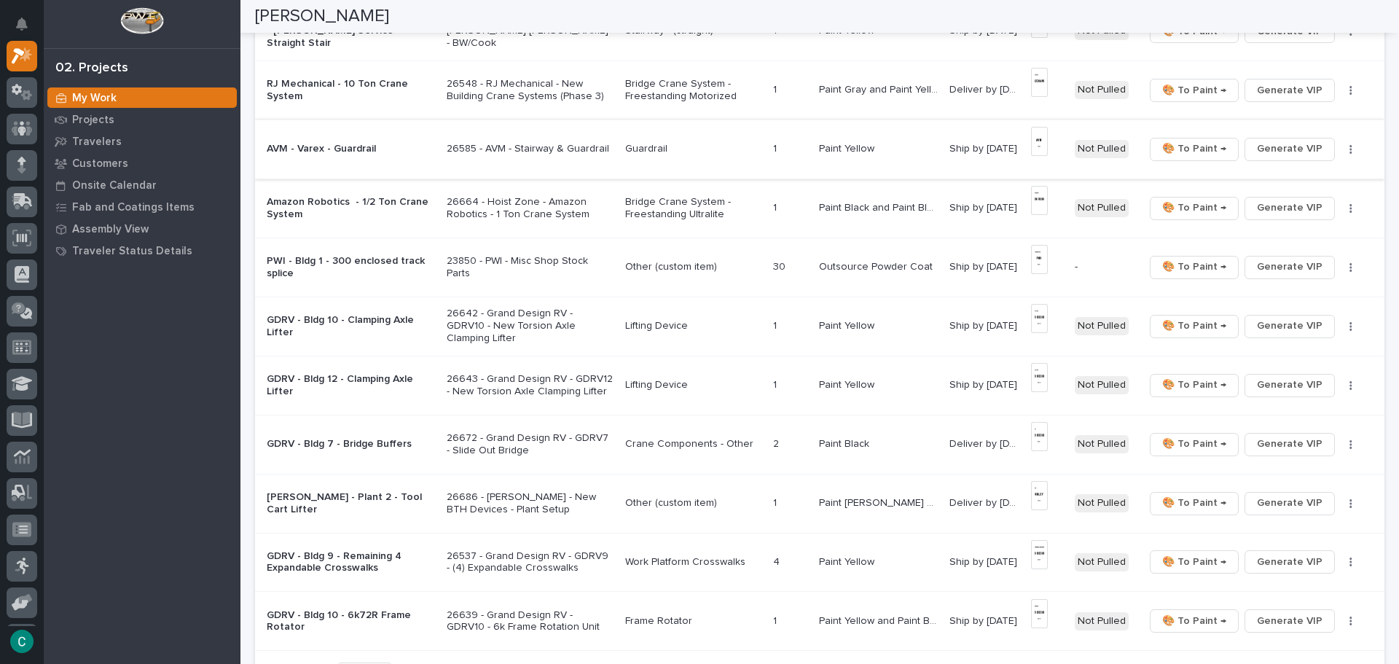
scroll to position [802, 0]
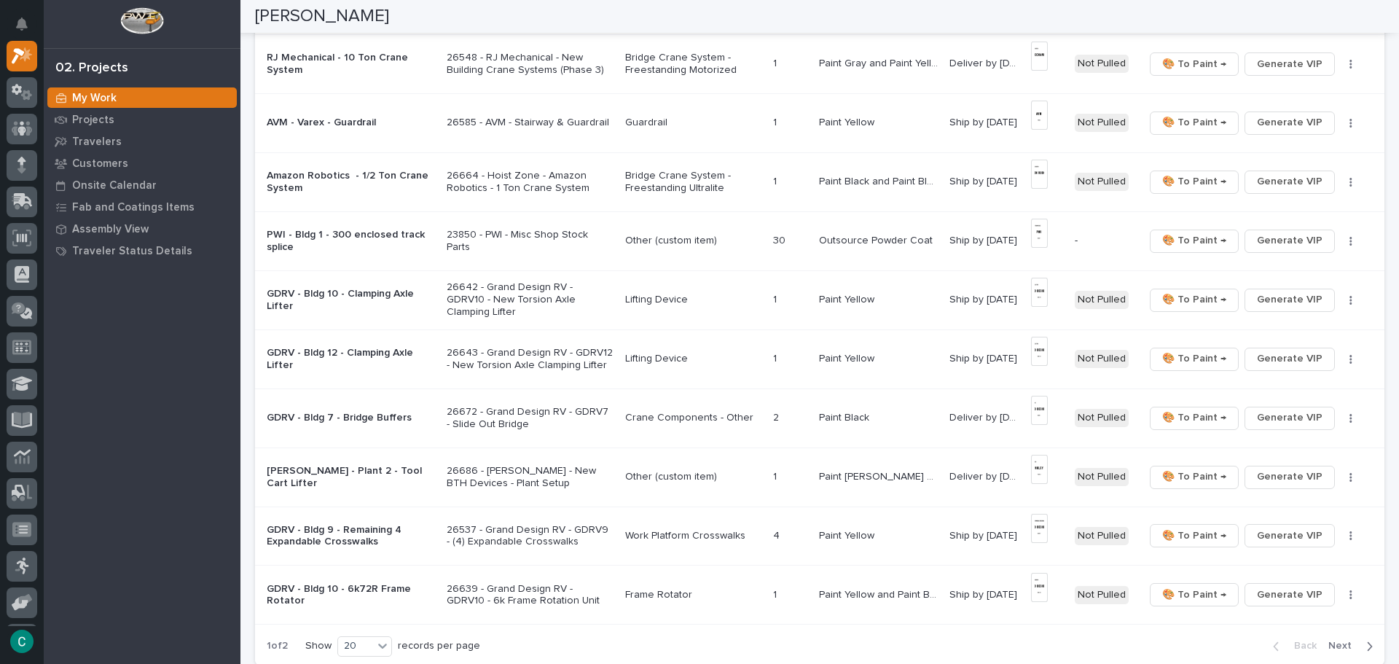
click at [684, 70] on p "Bridge Crane System - Freestanding Motorized" at bounding box center [693, 64] width 137 height 25
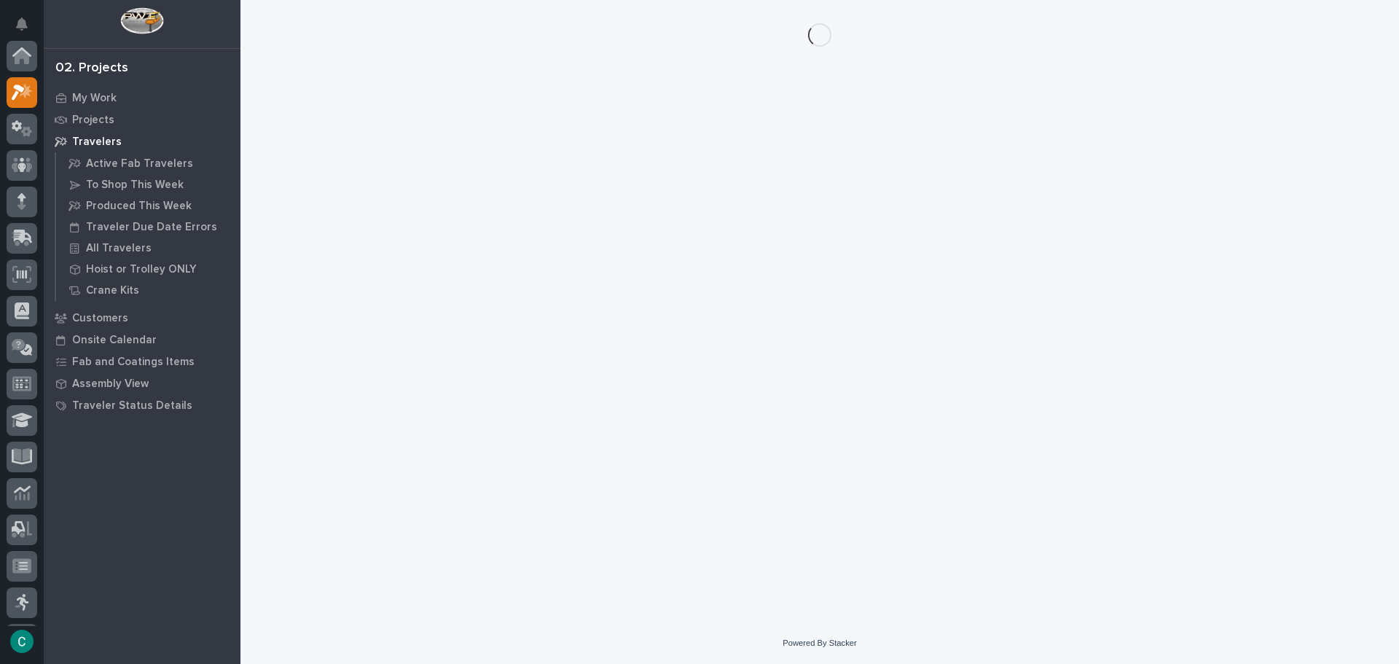
scroll to position [36, 0]
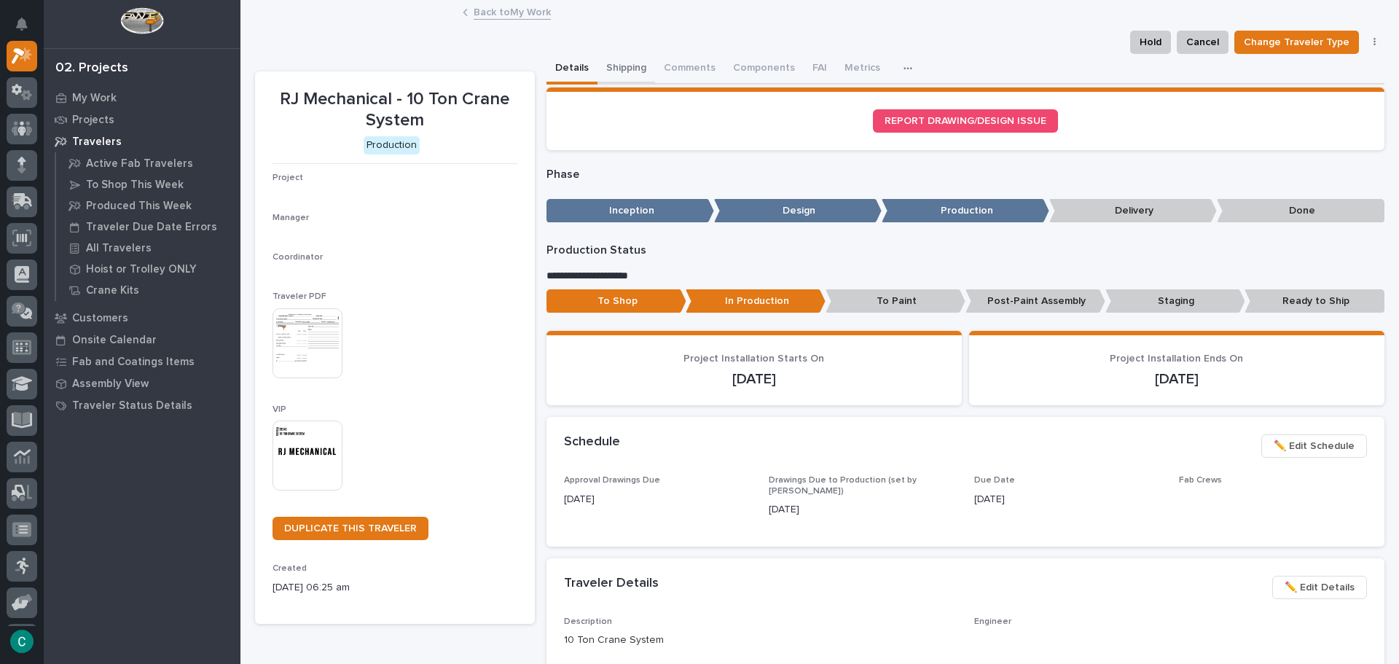
click at [612, 66] on button "Shipping" at bounding box center [627, 69] width 58 height 31
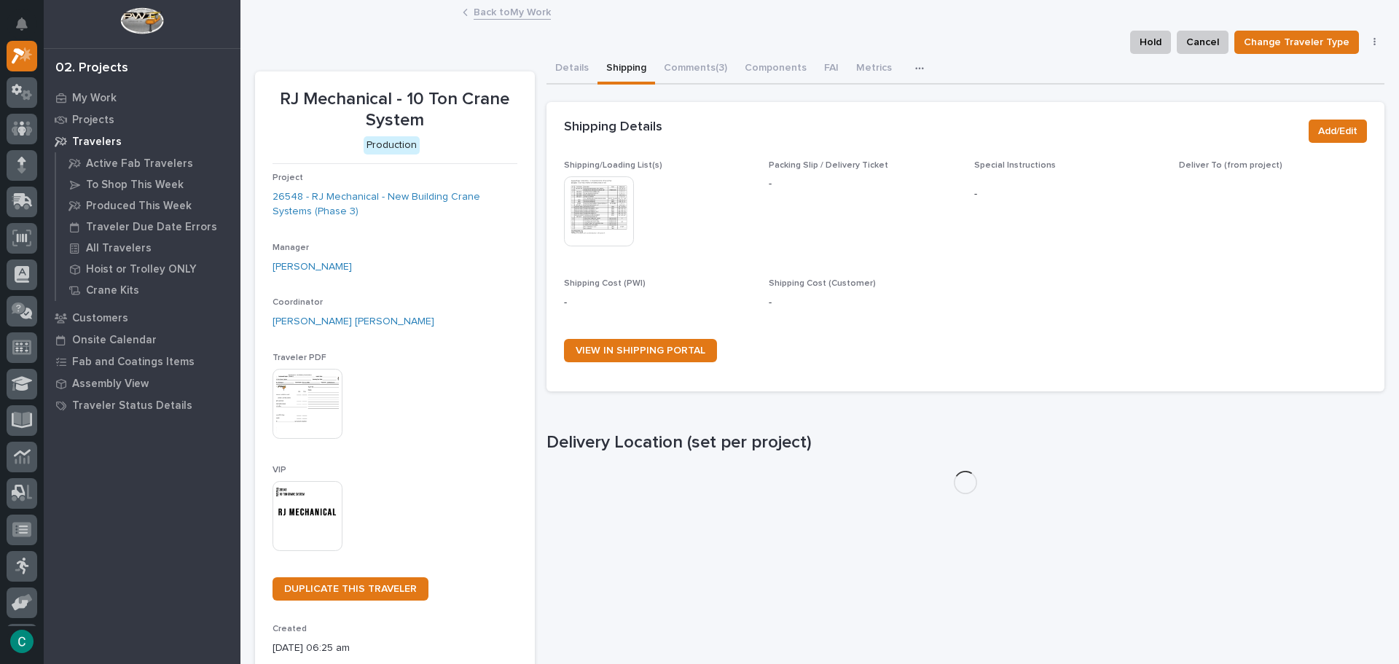
click at [600, 208] on img at bounding box center [599, 211] width 70 height 70
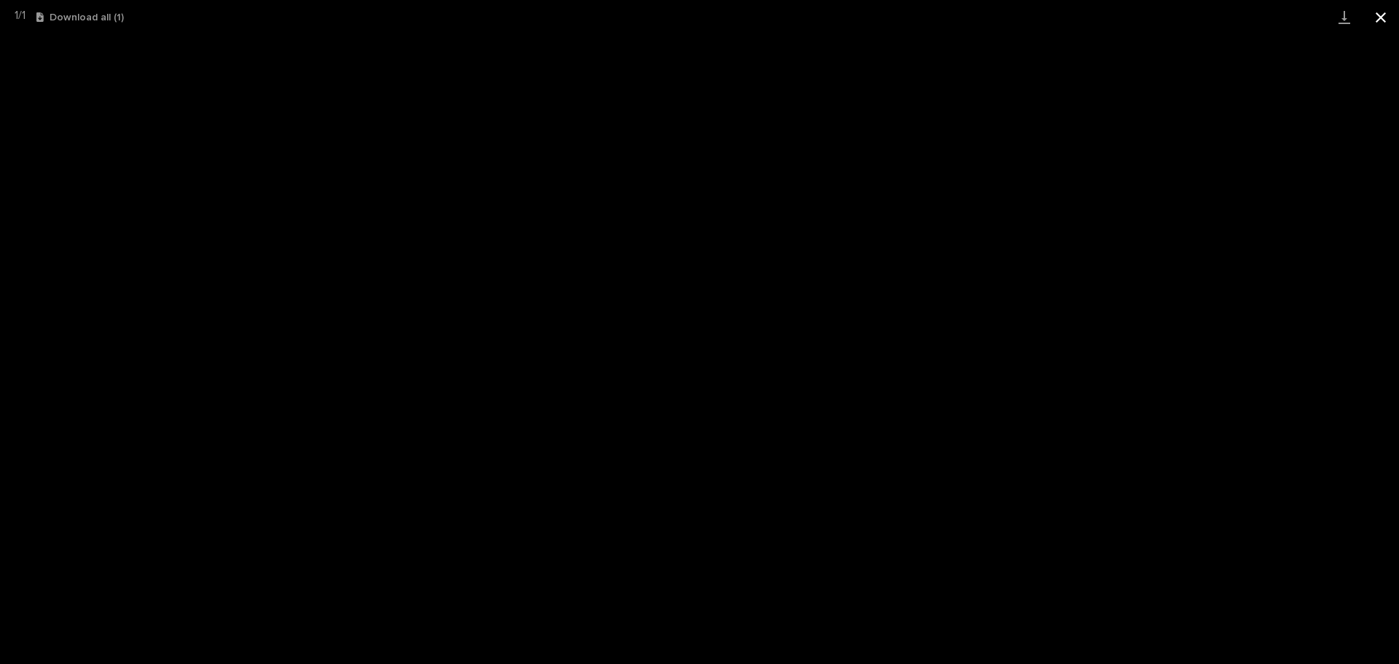
click at [1376, 18] on button "Close gallery" at bounding box center [1381, 17] width 36 height 34
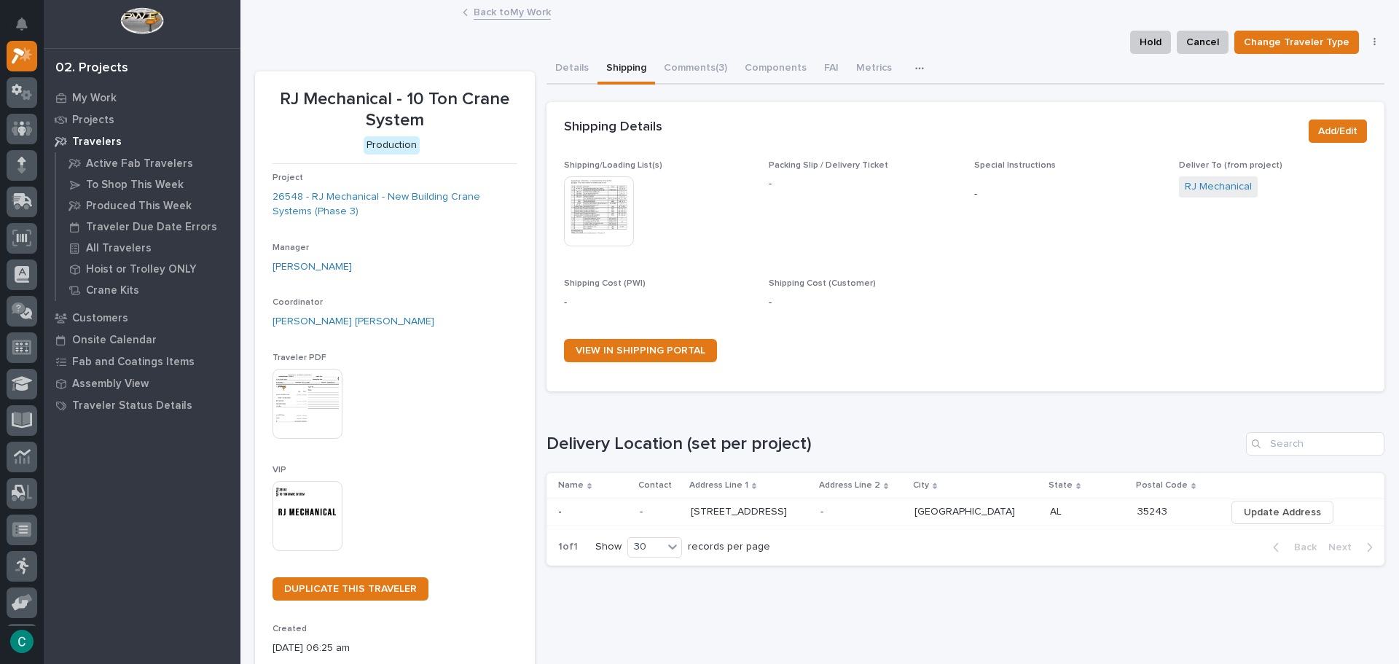
click at [500, 12] on link "Back to My Work" at bounding box center [512, 11] width 77 height 17
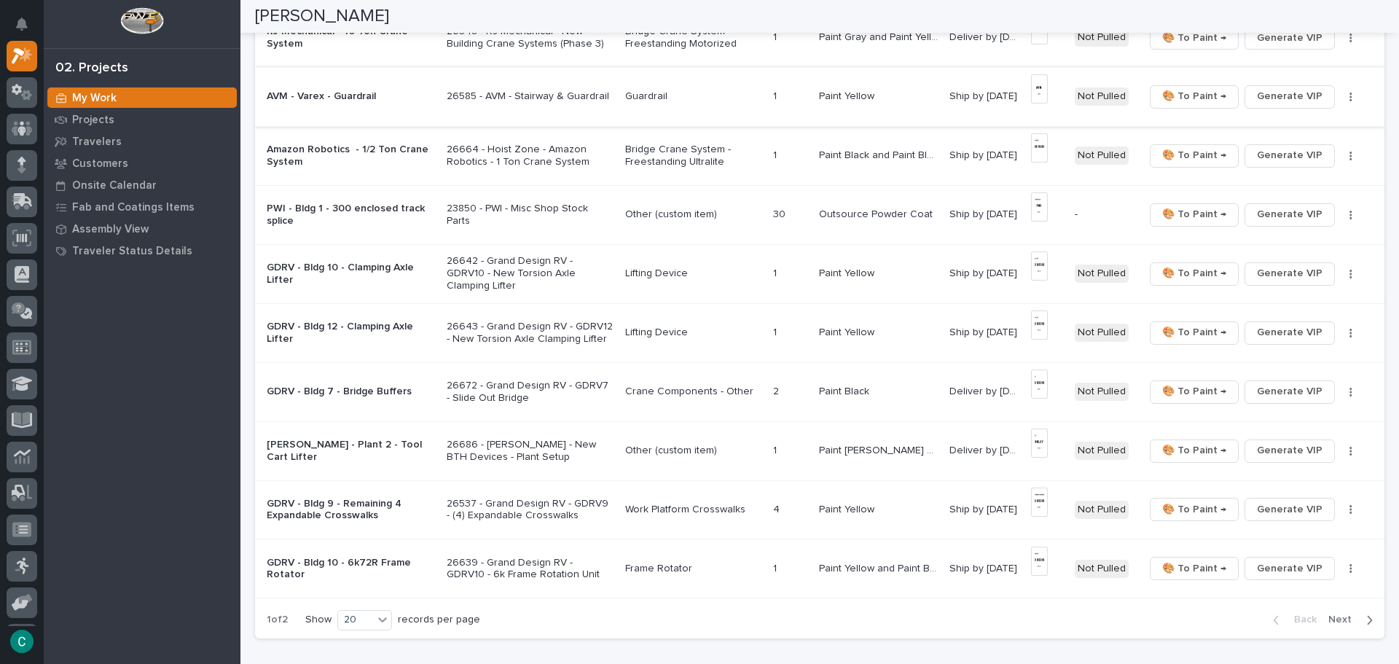
scroll to position [802, 0]
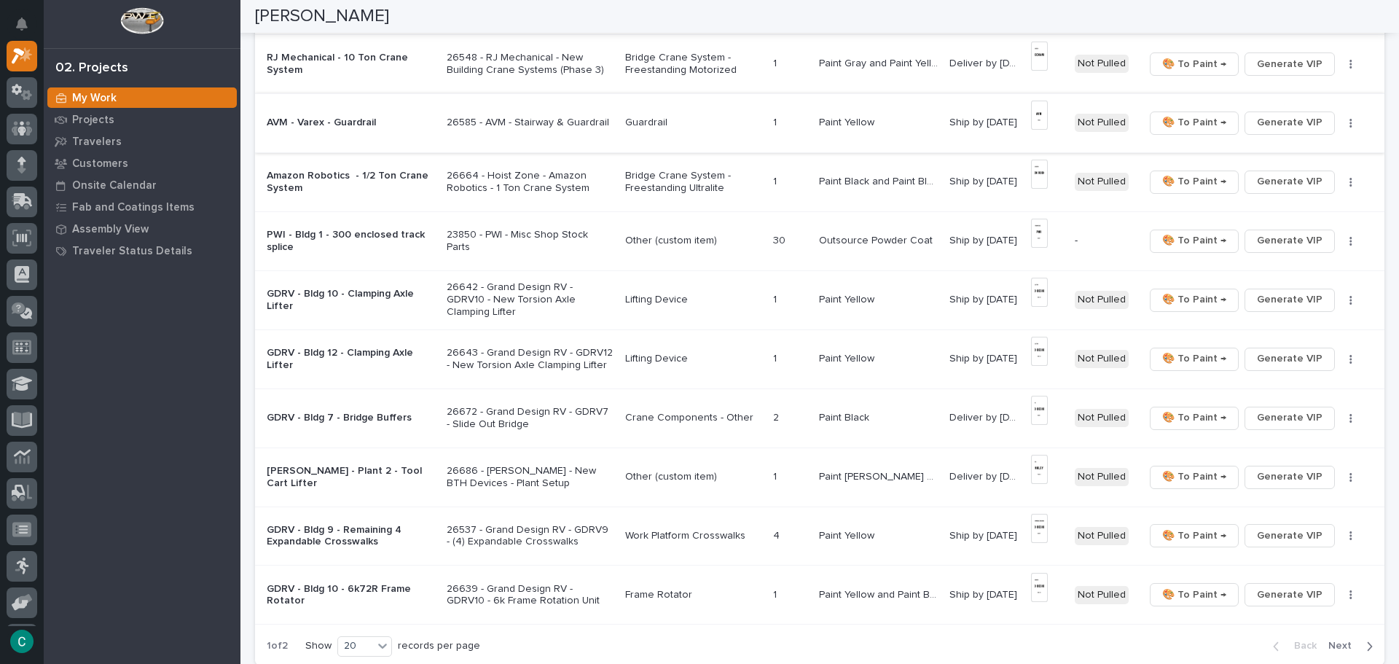
click at [1038, 117] on img at bounding box center [1039, 115] width 17 height 29
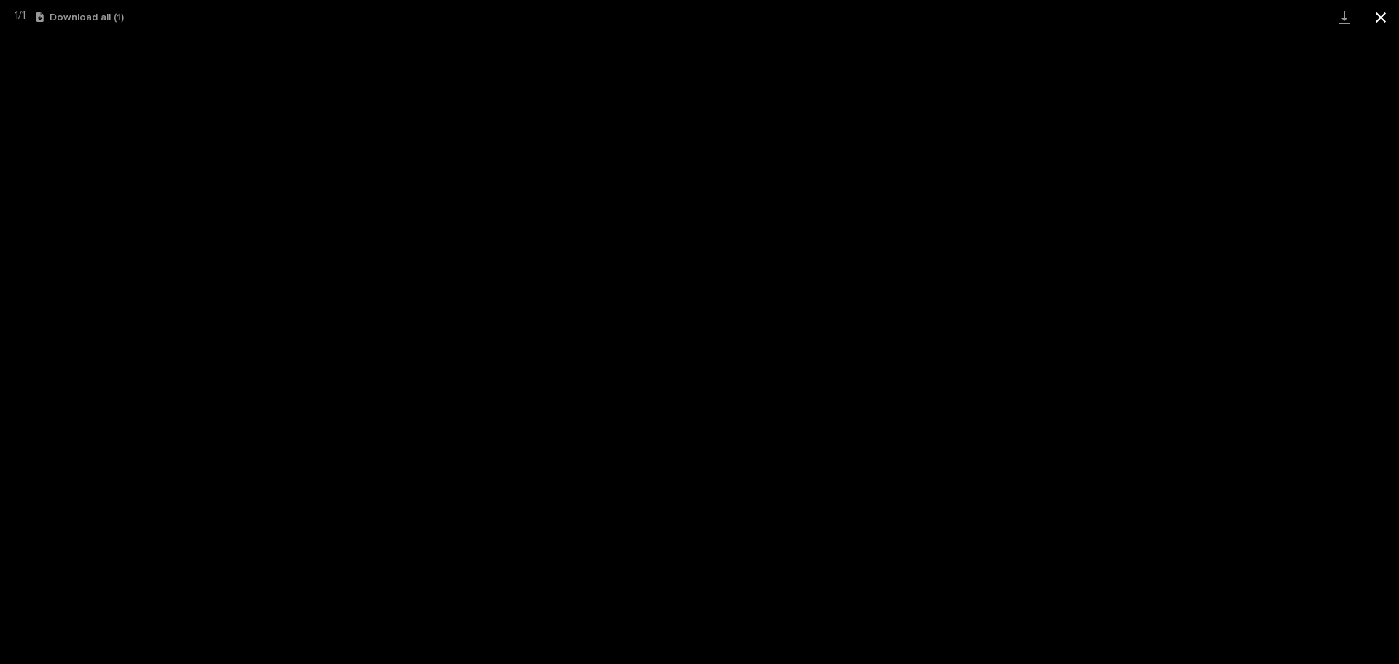
click at [1380, 15] on button "Close gallery" at bounding box center [1381, 17] width 36 height 34
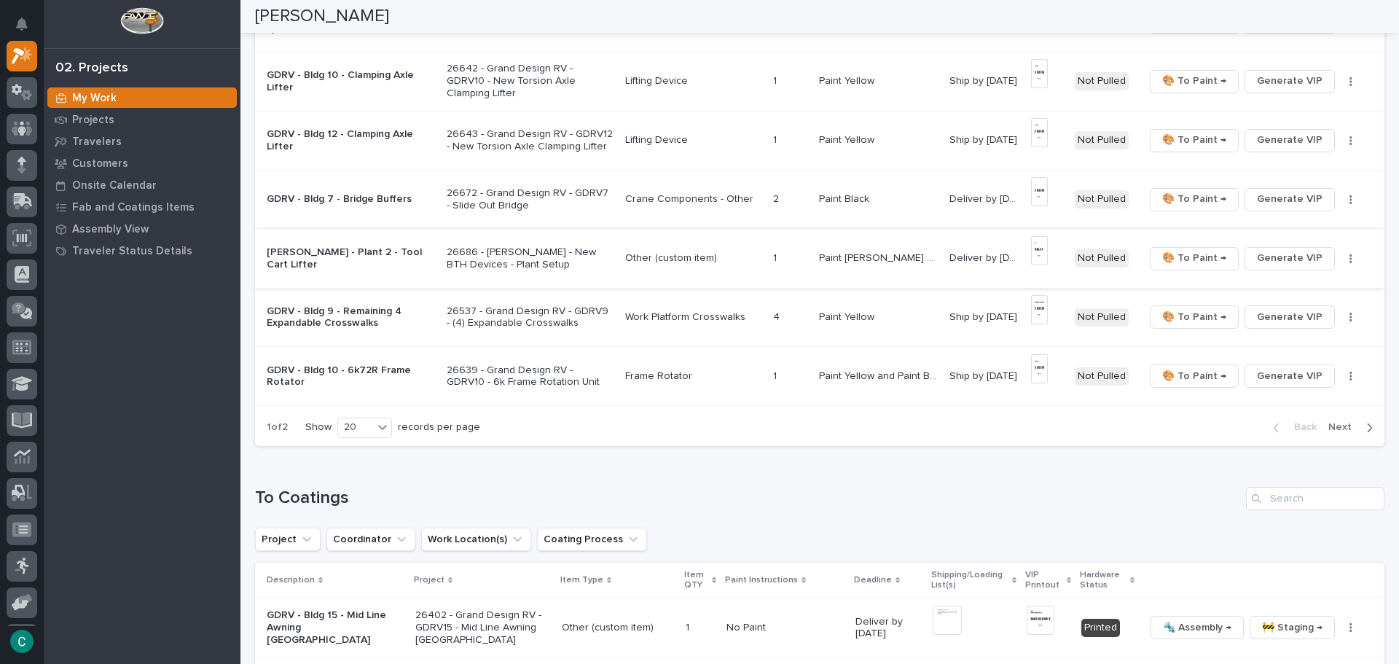
scroll to position [1093, 0]
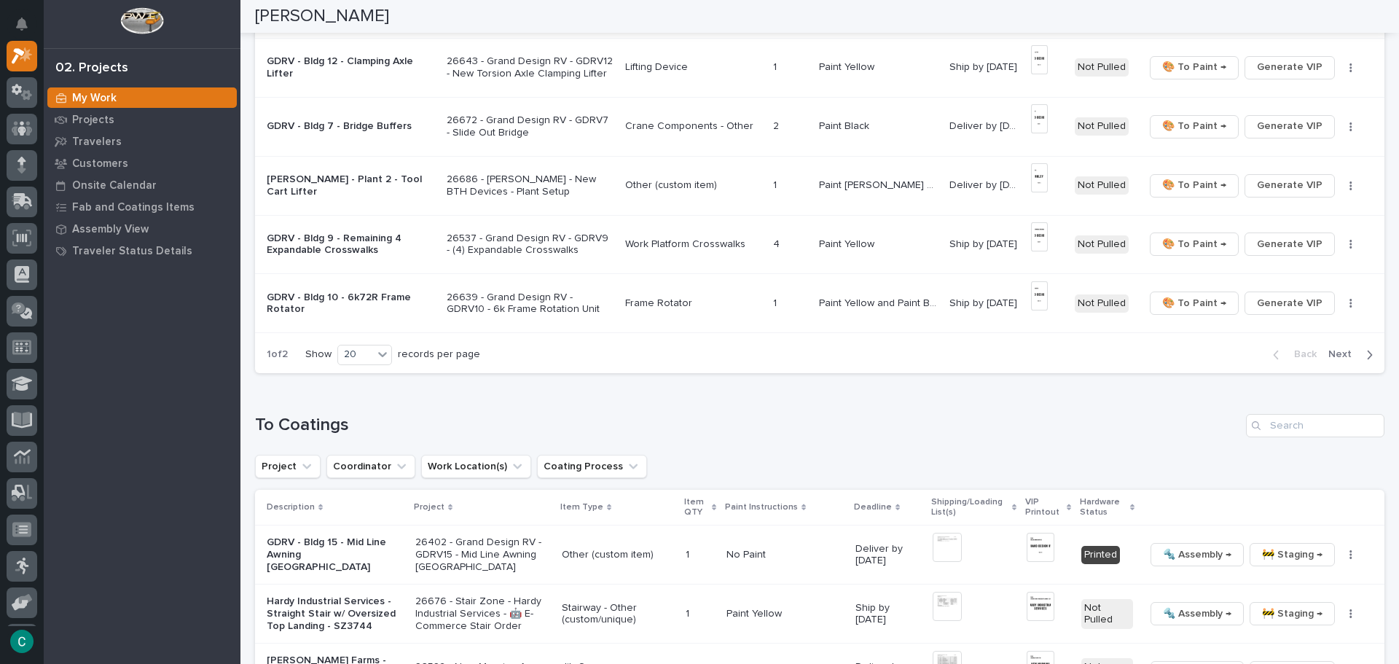
click at [1329, 356] on span "Next" at bounding box center [1345, 354] width 32 height 13
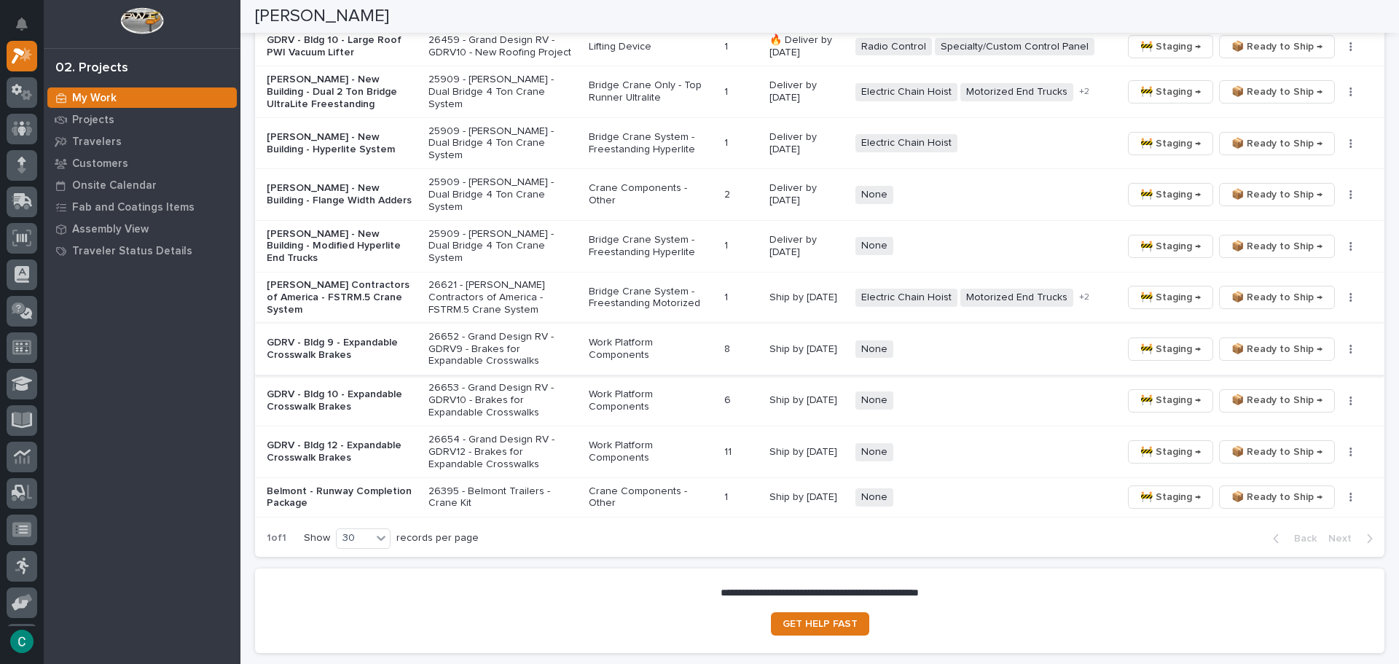
scroll to position [1351, 0]
